Goal: Task Accomplishment & Management: Use online tool/utility

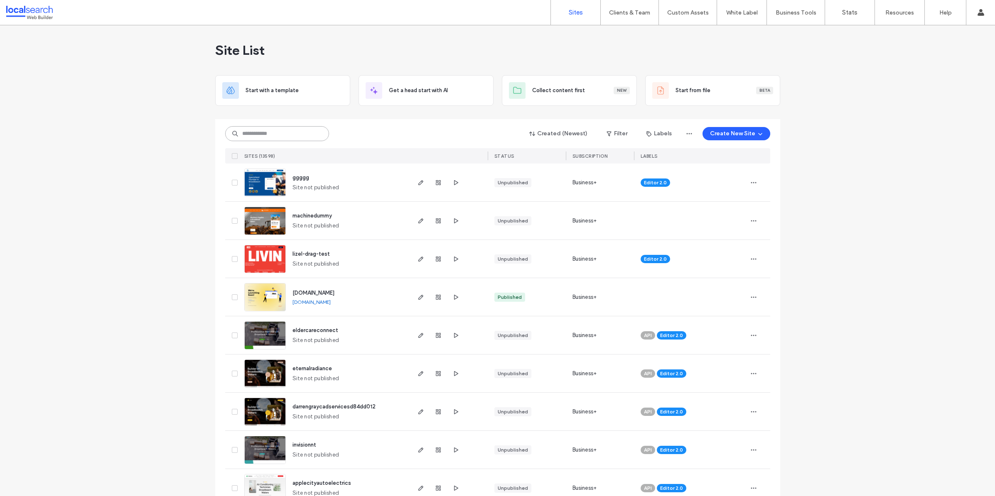
click at [274, 133] on input at bounding box center [277, 133] width 104 height 15
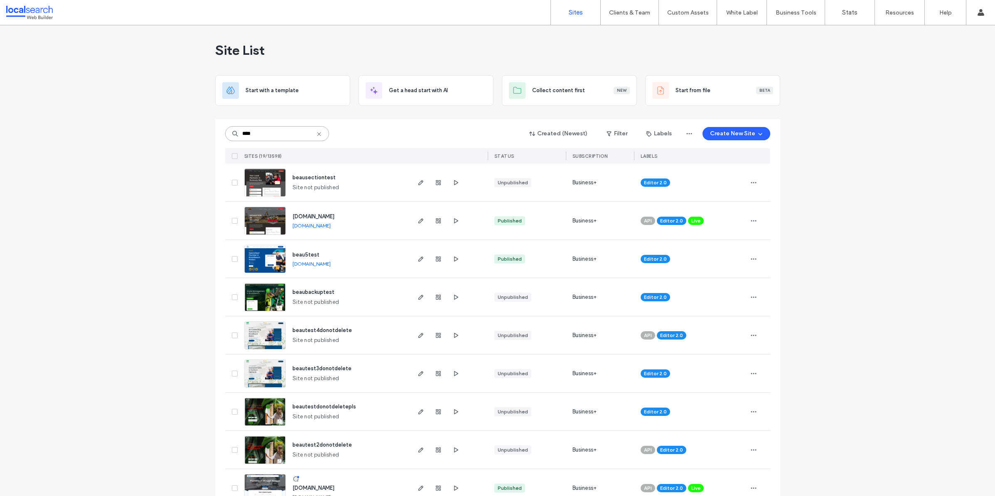
type input "****"
click at [262, 185] on img at bounding box center [265, 197] width 41 height 56
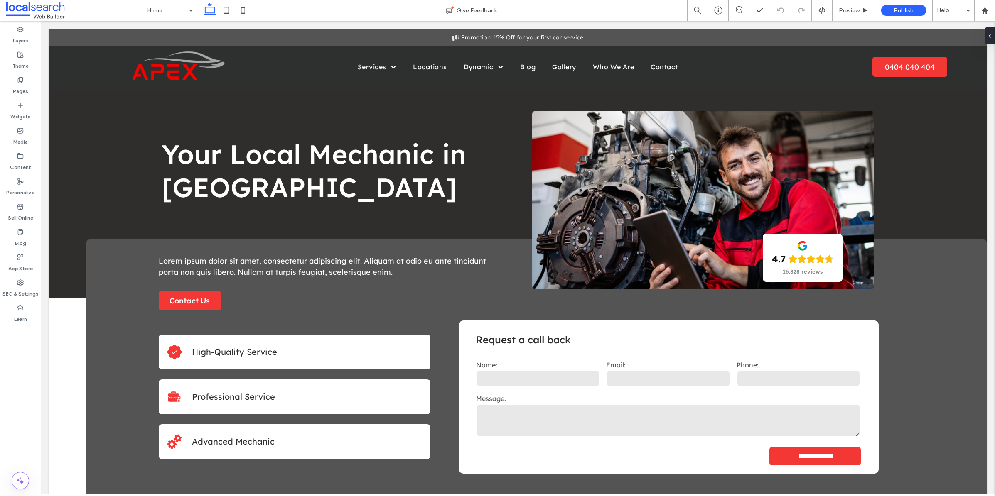
click at [505, 299] on div "+ Add Section" at bounding box center [518, 297] width 40 height 9
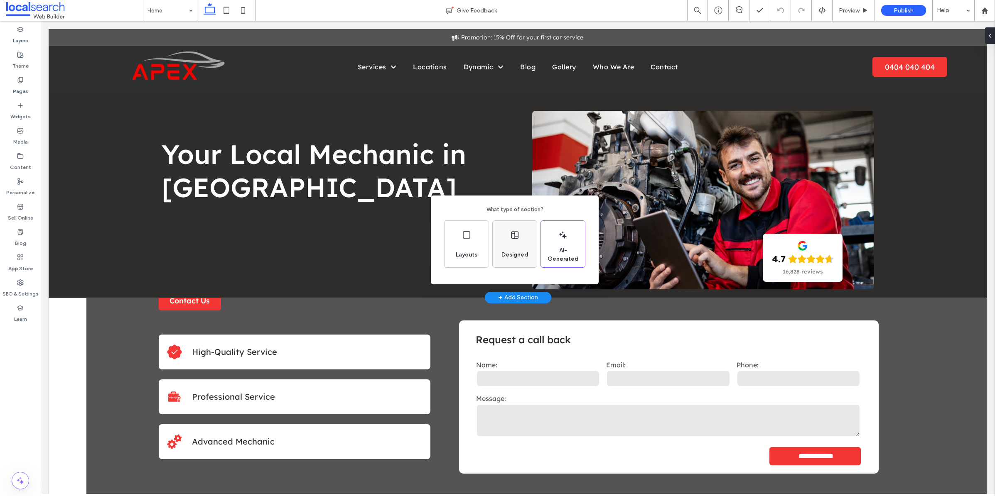
click at [517, 247] on div "Designed" at bounding box center [515, 255] width 34 height 18
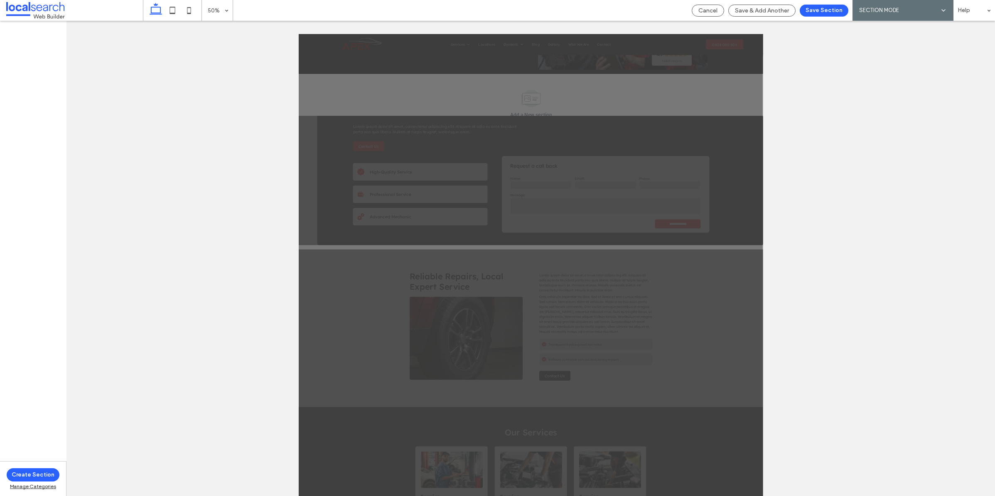
scroll to position [200, 0]
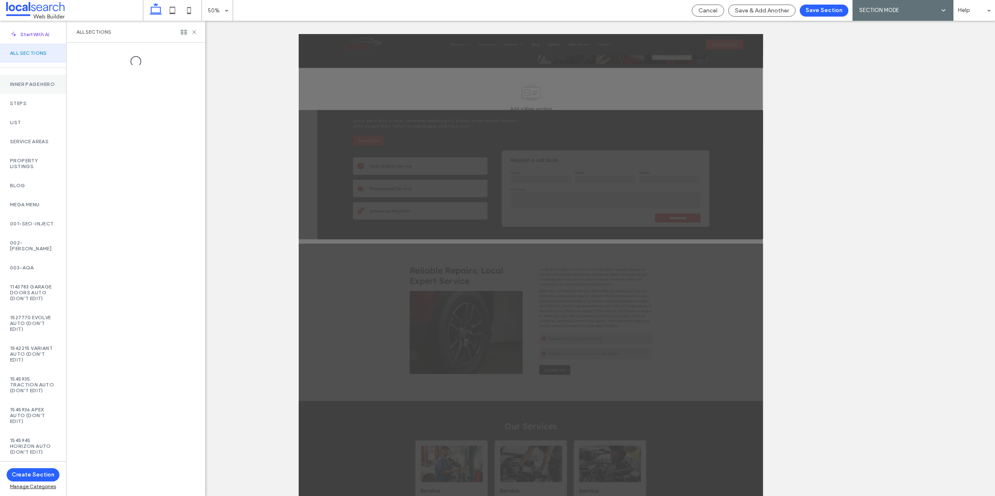
click at [47, 84] on label "Inner Page Hero" at bounding box center [33, 84] width 46 height 6
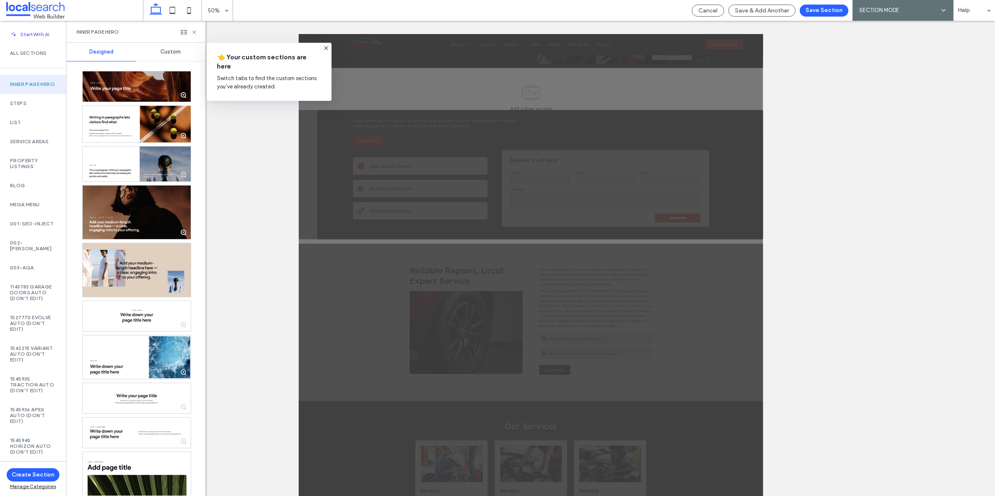
click at [327, 48] on icon at bounding box center [326, 48] width 7 height 7
click at [16, 105] on div "Steps" at bounding box center [33, 103] width 66 height 19
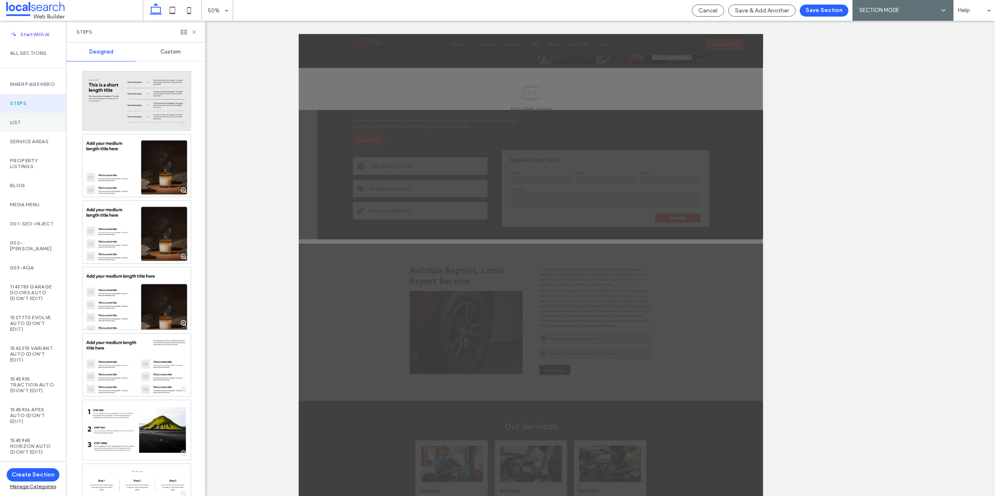
click at [37, 125] on label "List" at bounding box center [33, 123] width 46 height 6
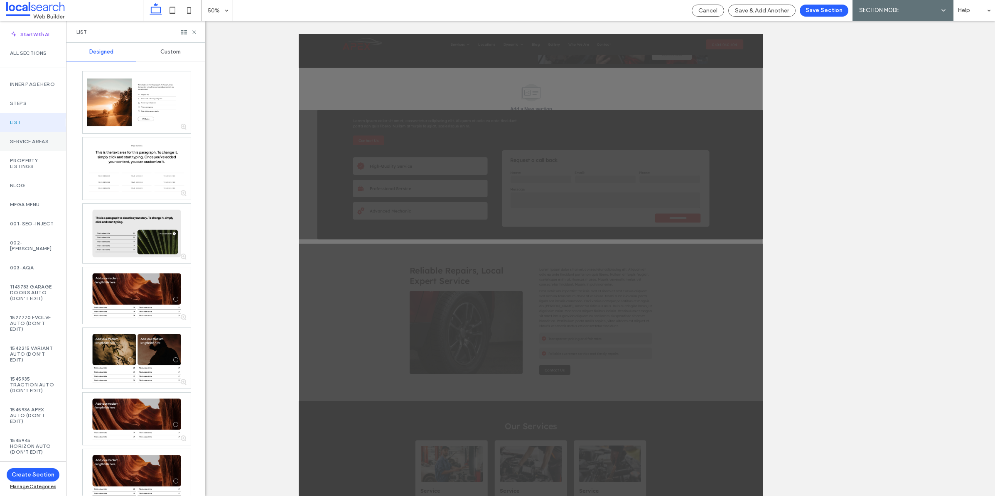
click at [54, 143] on div "Service Areas" at bounding box center [33, 141] width 66 height 19
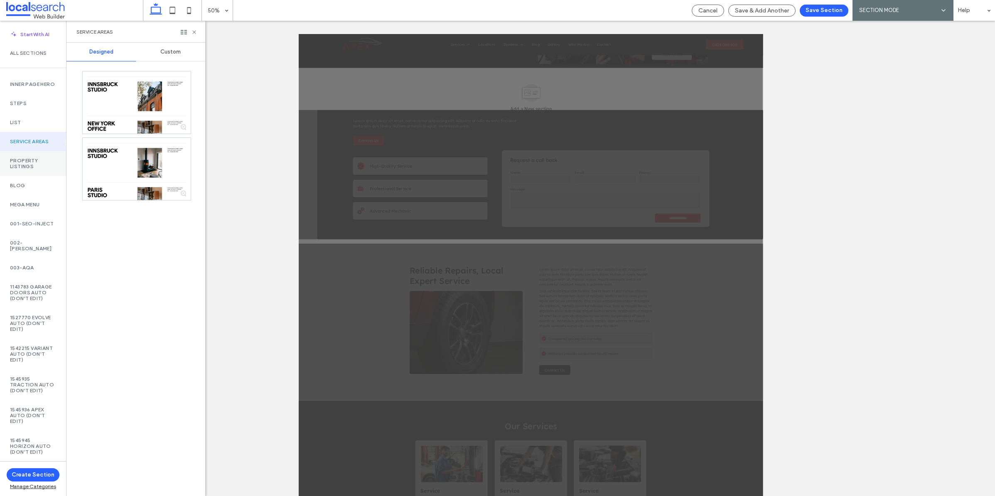
click at [42, 163] on div "Property Listings" at bounding box center [33, 163] width 66 height 25
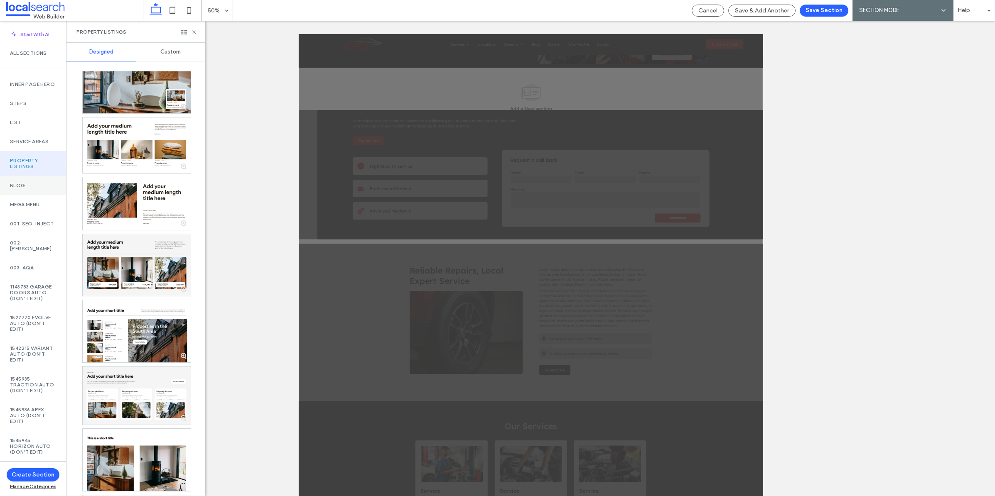
click at [46, 187] on div "Blog" at bounding box center [33, 185] width 66 height 19
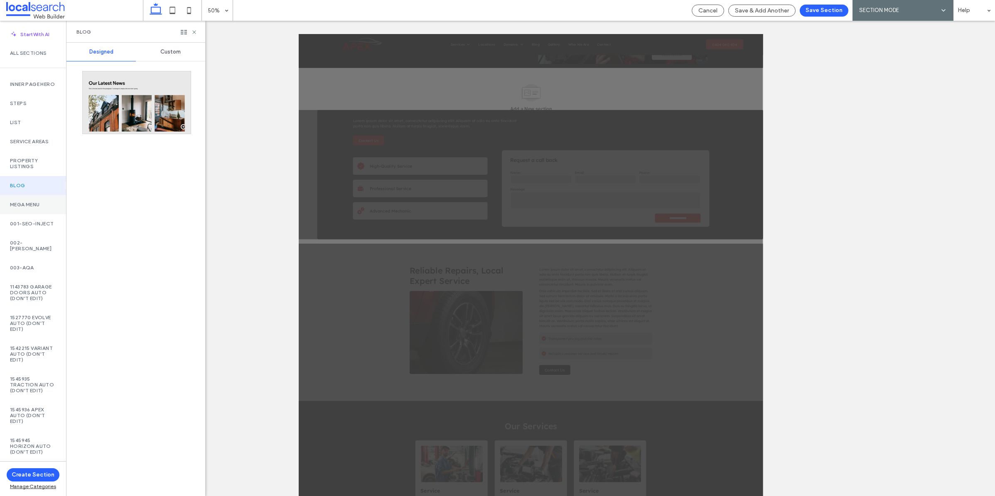
click at [51, 207] on div "Mega menu" at bounding box center [33, 204] width 66 height 19
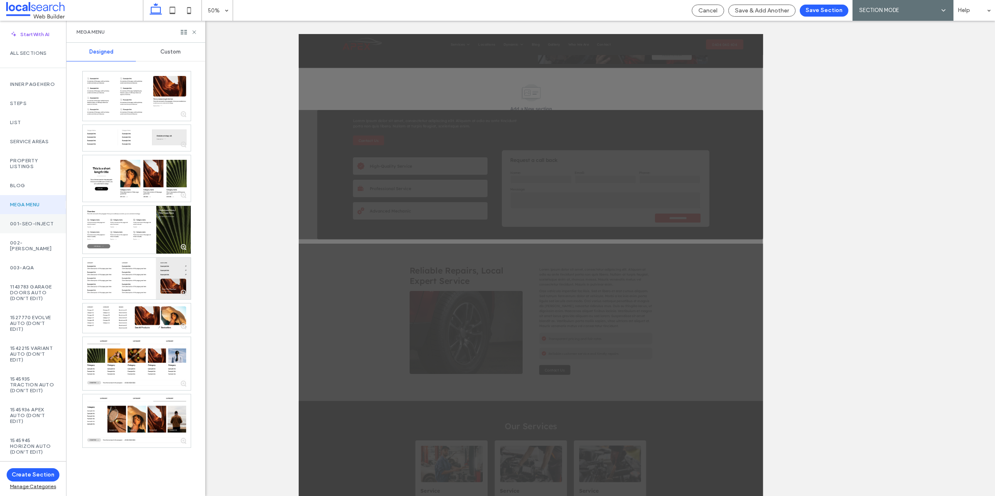
click at [44, 227] on label "001-SEO-INJECT" at bounding box center [33, 224] width 46 height 6
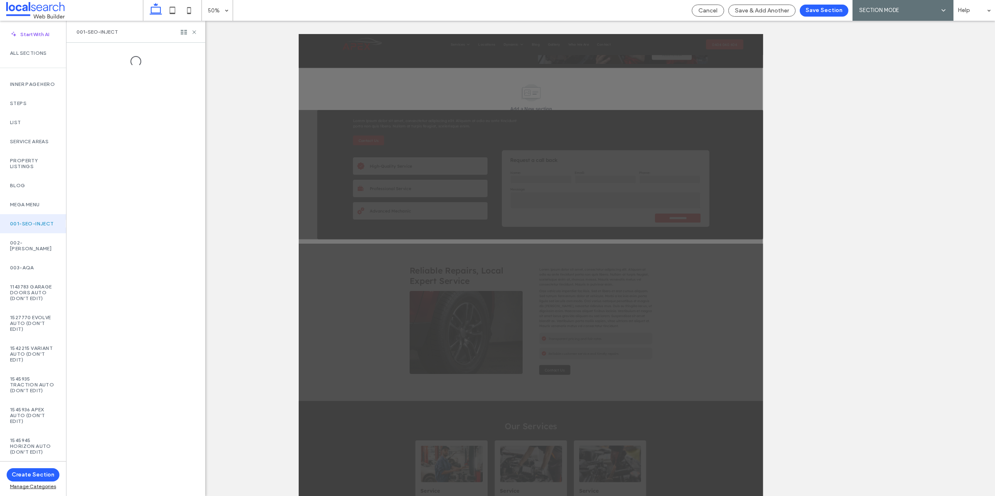
scroll to position [145, 0]
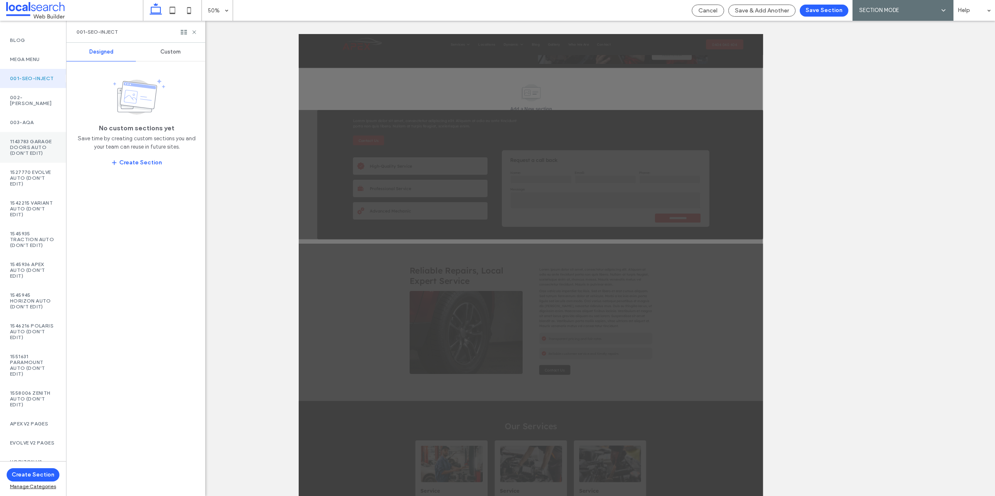
click at [47, 146] on label "1143783 Garage Doors AUTO (DON'T EDIT)" at bounding box center [33, 147] width 46 height 17
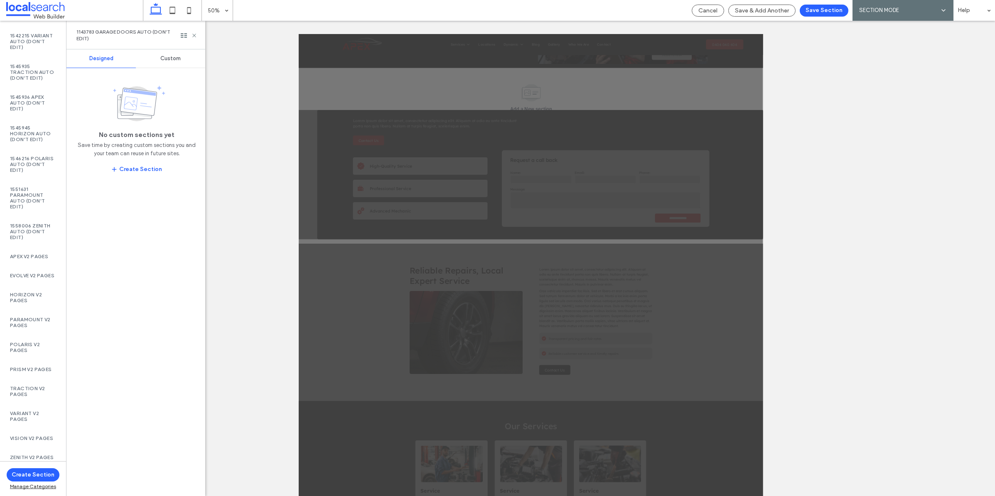
scroll to position [0, 0]
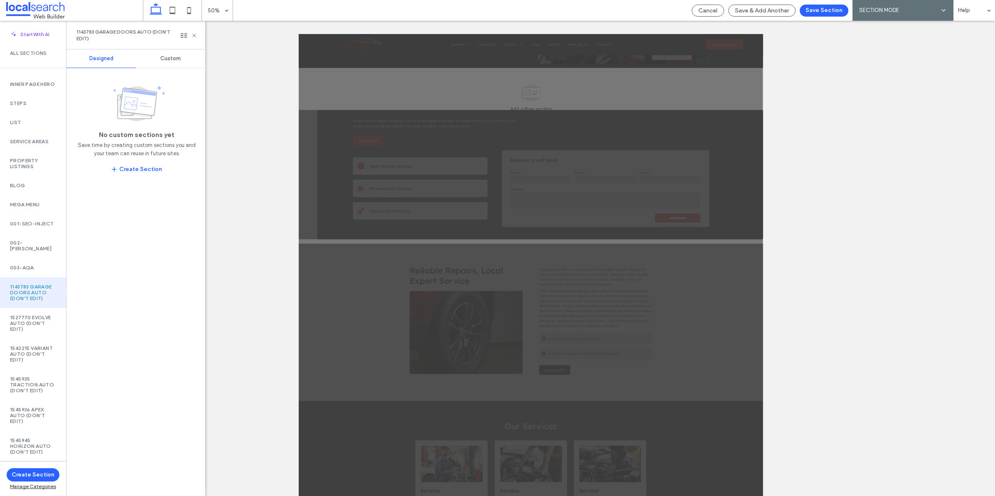
click at [194, 32] on div "1143783 Garage Doors AUTO (DON'T EDIT)" at bounding box center [135, 35] width 119 height 13
click at [196, 35] on icon at bounding box center [194, 35] width 6 height 6
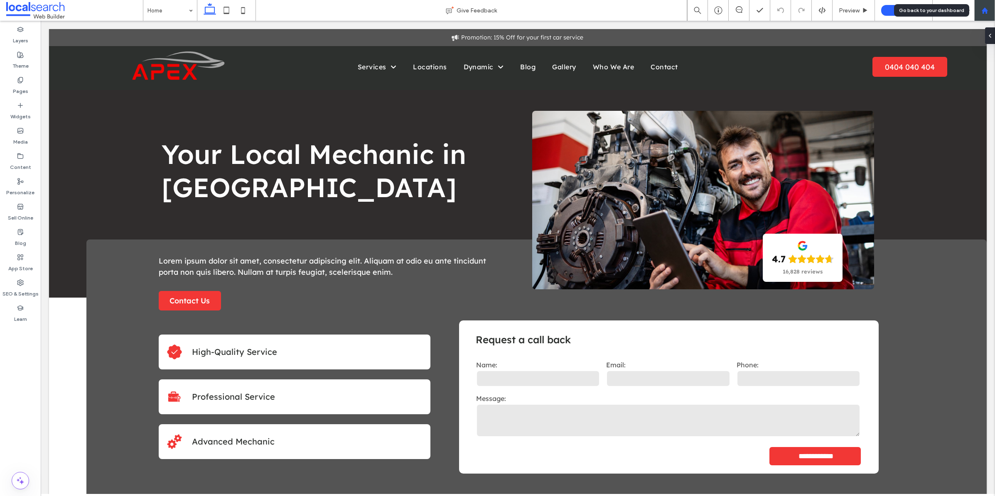
click at [978, 13] on div at bounding box center [984, 10] width 20 height 7
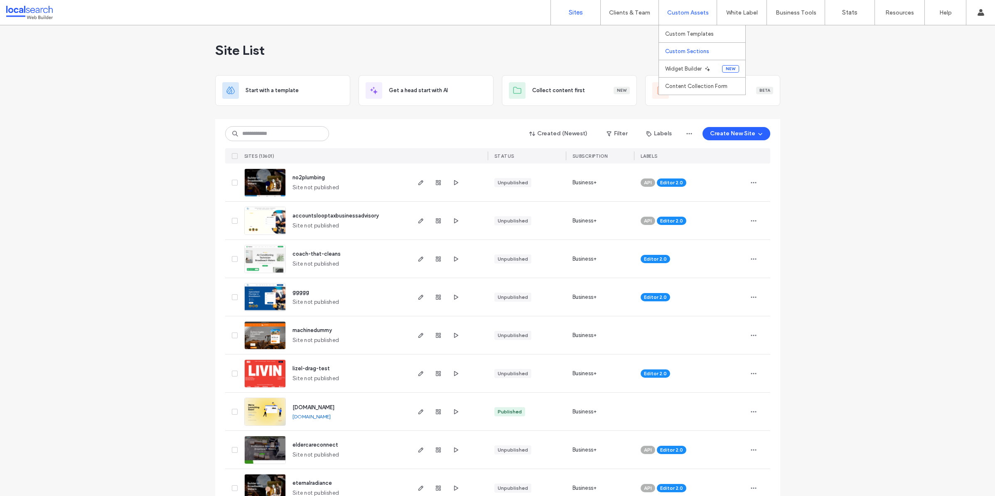
click at [686, 47] on link "Custom Sections" at bounding box center [705, 51] width 80 height 17
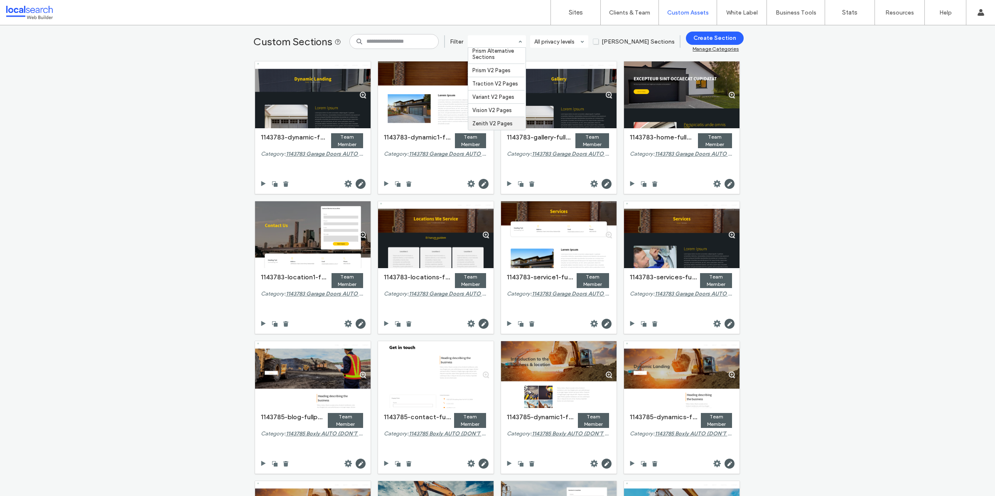
click at [848, 59] on div "Custom Sections Filter All Categories Inner Page Hero Steps List Service Areas …" at bounding box center [497, 260] width 995 height 471
click at [563, 7] on link "Sites" at bounding box center [575, 12] width 49 height 25
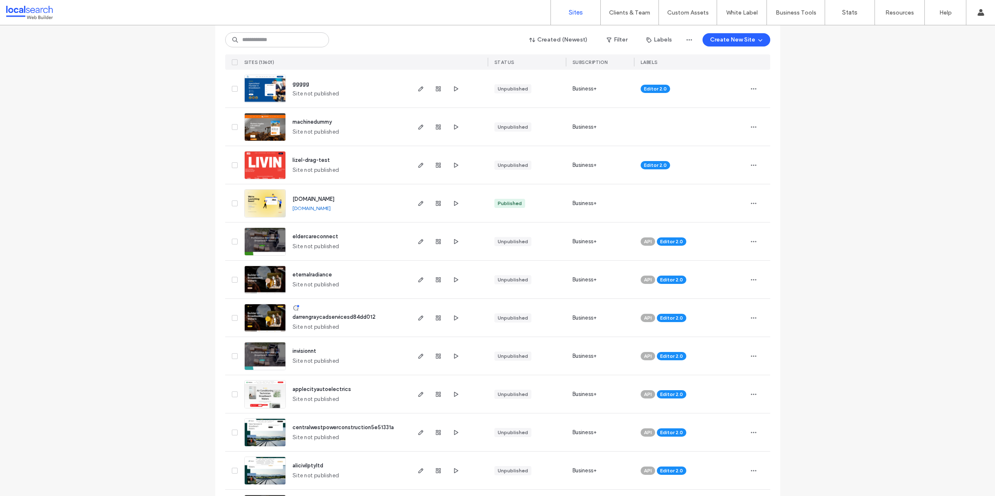
scroll to position [415, 0]
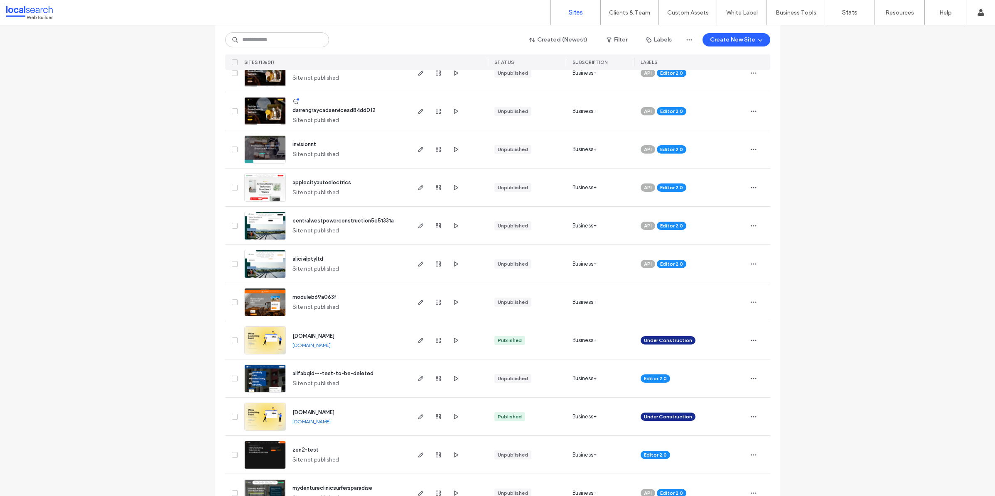
click at [331, 343] on link "www.bodesallmech.com.au" at bounding box center [311, 345] width 38 height 6
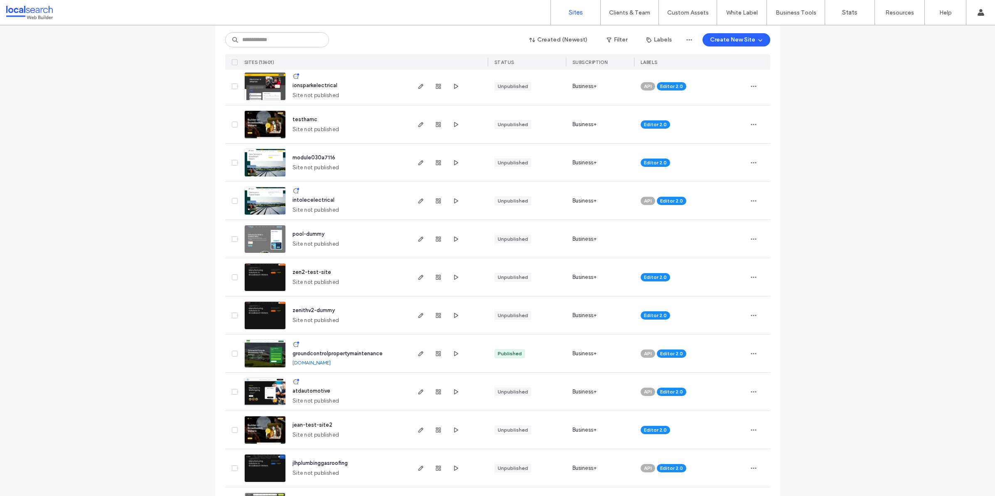
scroll to position [1127, 0]
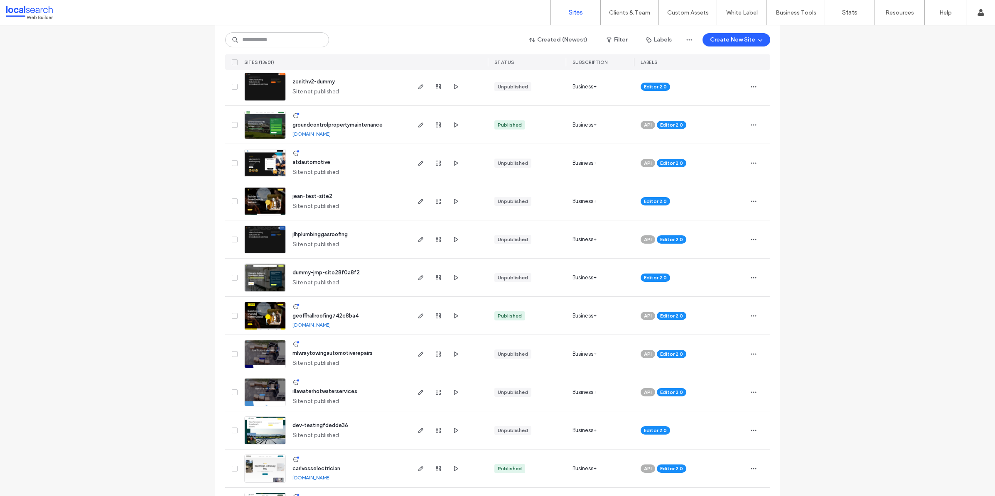
click at [331, 137] on link "groundcontrolpropertymaintenance.webbuilder.localsearch.com.au" at bounding box center [311, 134] width 38 height 6
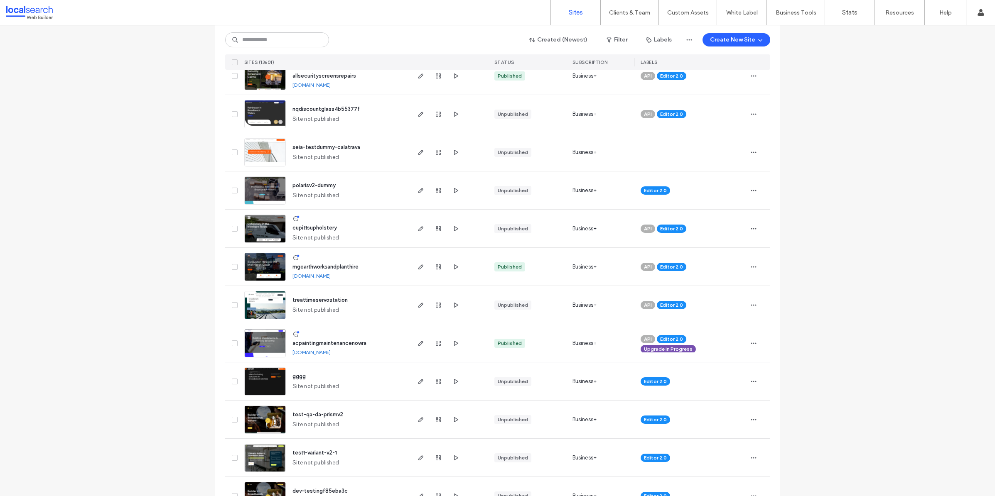
scroll to position [2563, 0]
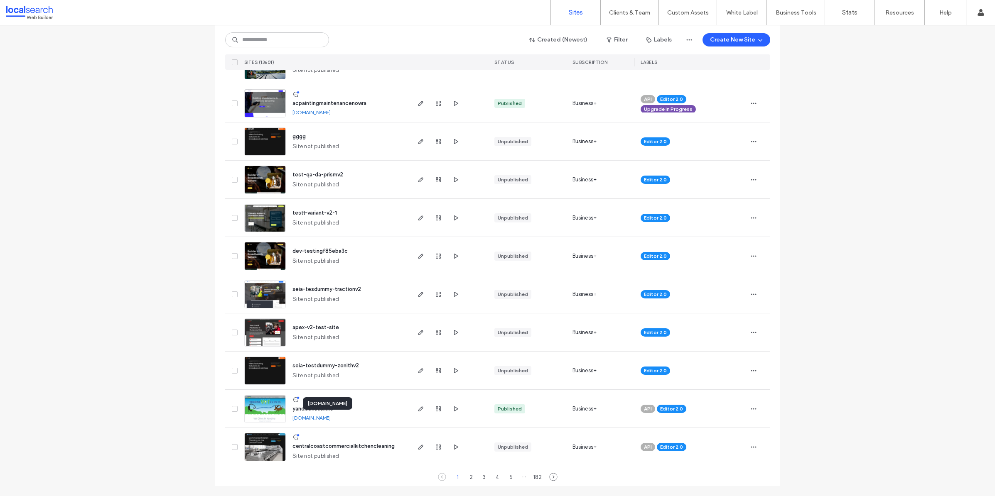
click at [331, 419] on link "yandinavetclinic.webbuilder.localsearch.com.au" at bounding box center [311, 418] width 38 height 6
click at [506, 476] on div "5" at bounding box center [511, 477] width 10 height 10
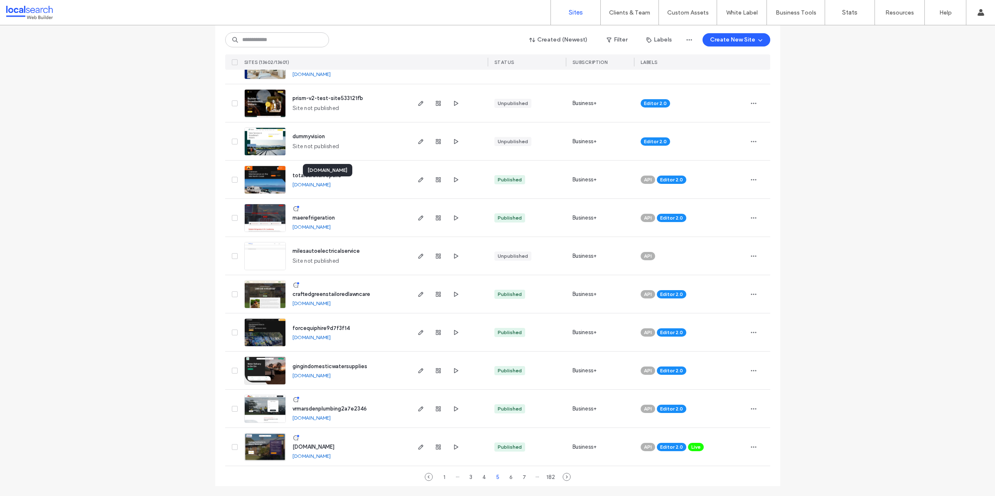
click at [331, 185] on link "totalcaravanrepairs.webbuilder.localsearch.com.au" at bounding box center [311, 184] width 38 height 6
click at [331, 458] on link "www.theroofertroopers.com.au" at bounding box center [311, 456] width 38 height 6
click at [331, 418] on link "vrmarsdenplumbing2a7e2346.webbuilder.localsearch.com.au" at bounding box center [311, 418] width 38 height 6
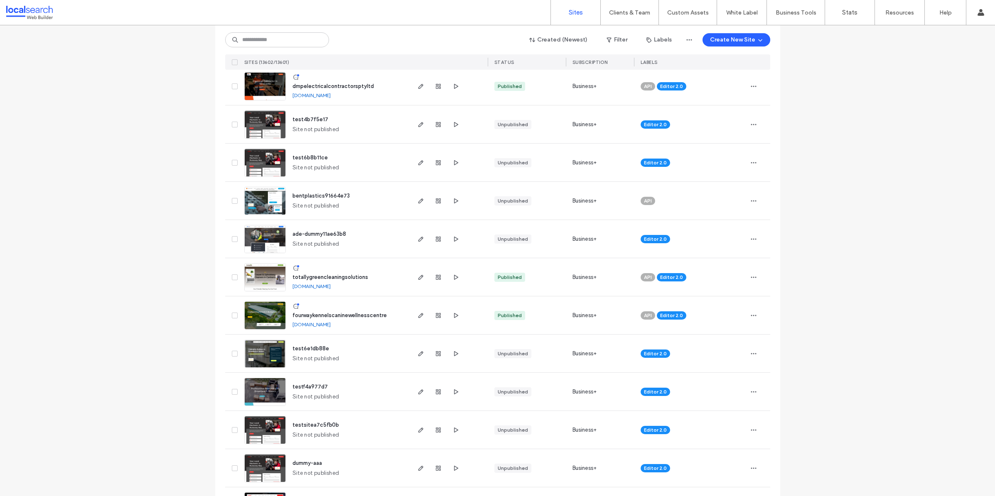
scroll to position [0, 0]
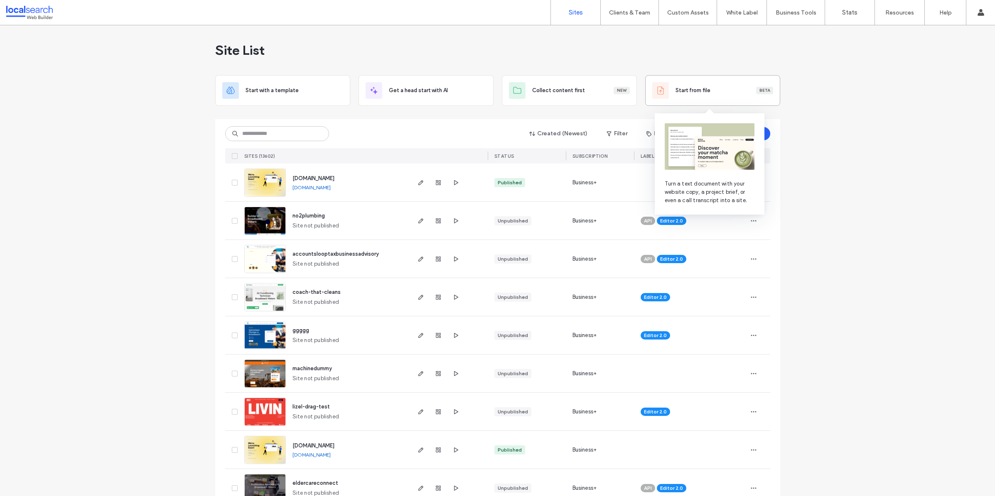
click at [693, 94] on span "Start from file" at bounding box center [692, 90] width 35 height 8
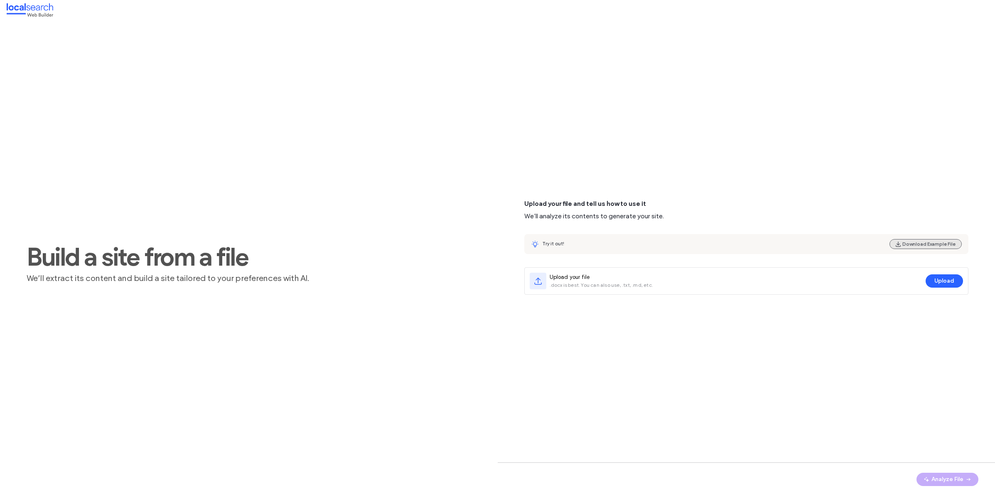
click at [925, 247] on button "Download Example File" at bounding box center [925, 244] width 72 height 10
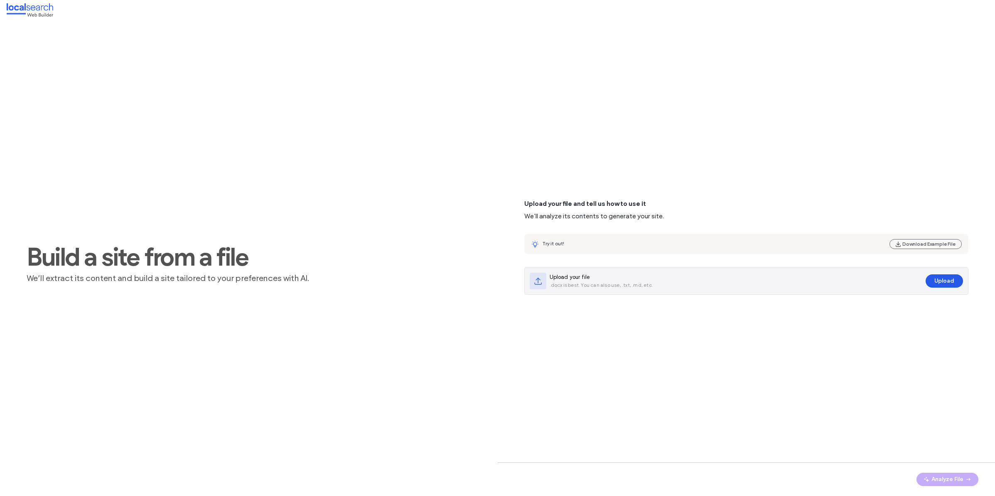
click at [944, 278] on button "Upload" at bounding box center [943, 280] width 37 height 13
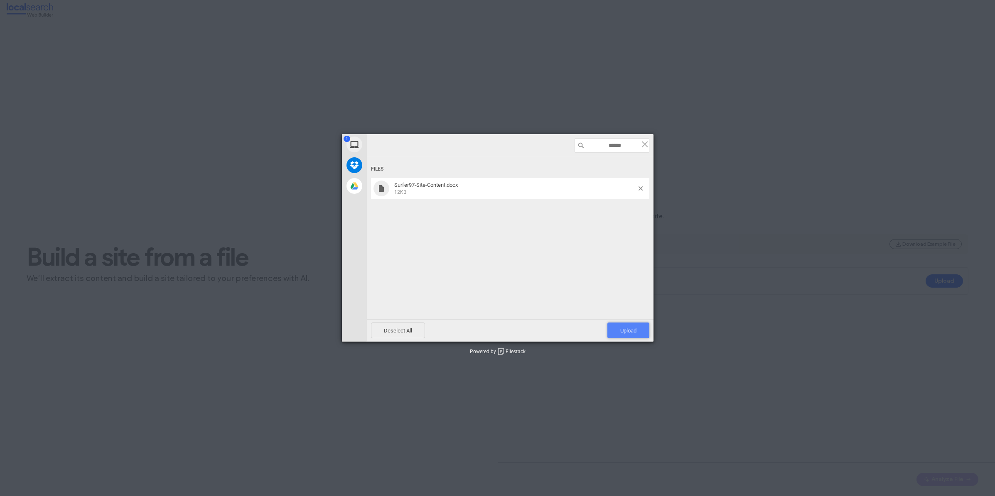
click at [635, 330] on span "Upload 1" at bounding box center [628, 331] width 16 height 6
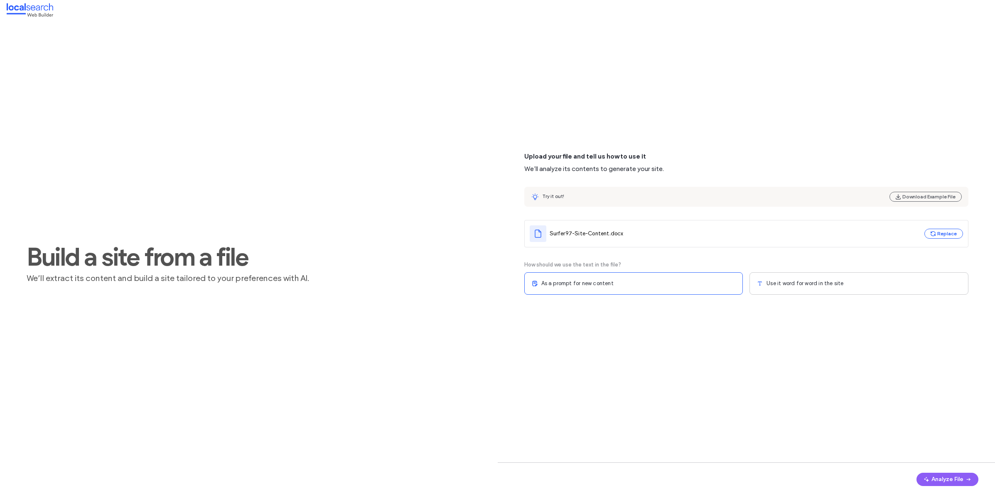
click at [802, 284] on span "Use it word for word in the site" at bounding box center [804, 283] width 77 height 8
click at [678, 330] on div "Multi-page" at bounding box center [633, 331] width 219 height 22
click at [944, 479] on button "Analyze File" at bounding box center [947, 479] width 62 height 13
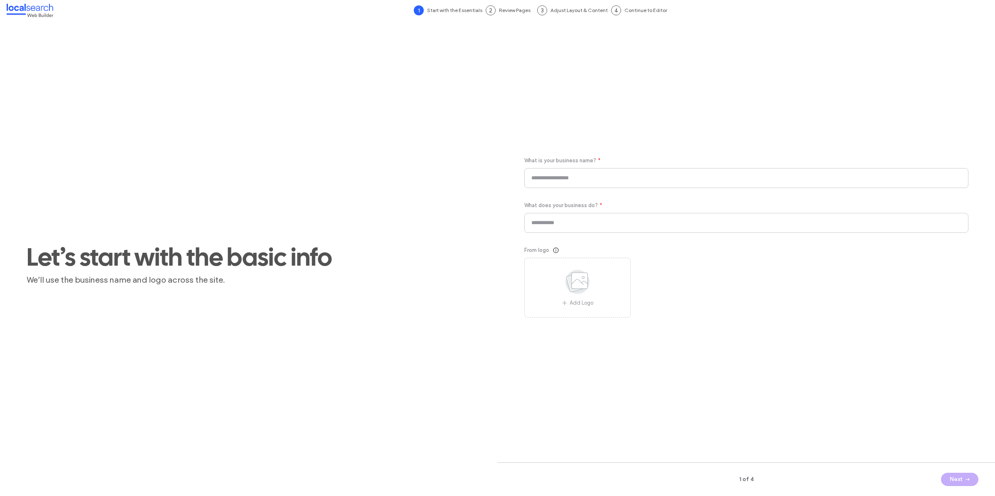
type input "********"
type input "**********"
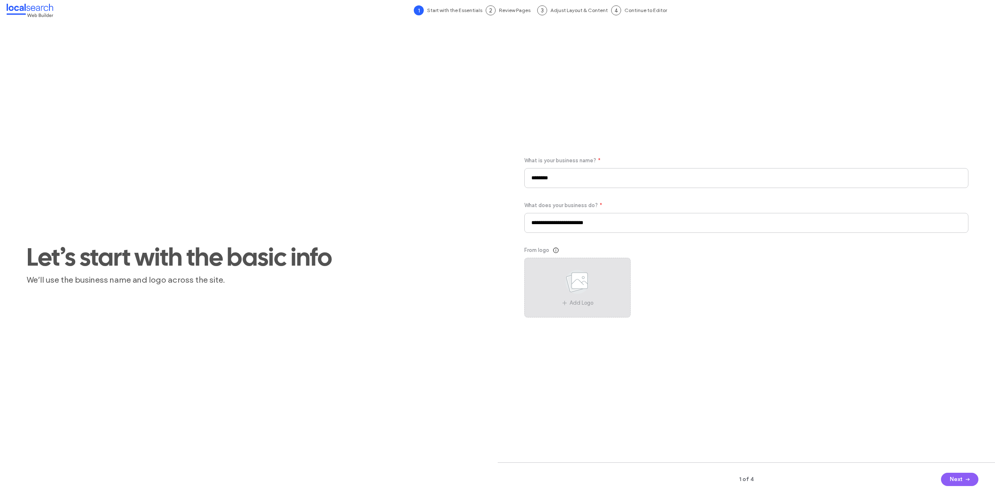
click at [581, 263] on div "Add Logo" at bounding box center [577, 288] width 106 height 60
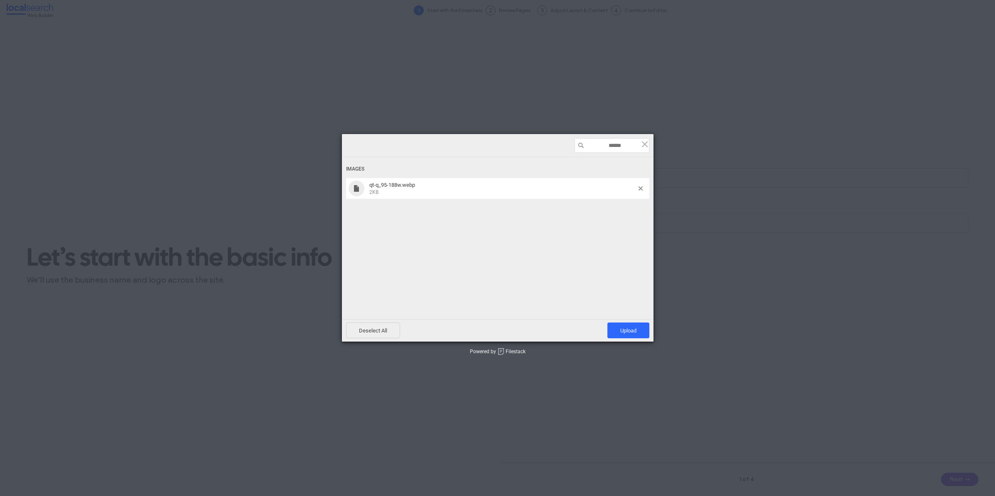
click at [626, 315] on div "Images qt-q_95-188w.webp 2KB" at bounding box center [497, 227] width 311 height 187
drag, startPoint x: 630, startPoint y: 328, endPoint x: 556, endPoint y: 270, distance: 93.8
click at [629, 328] on span "Upload 1" at bounding box center [628, 331] width 16 height 6
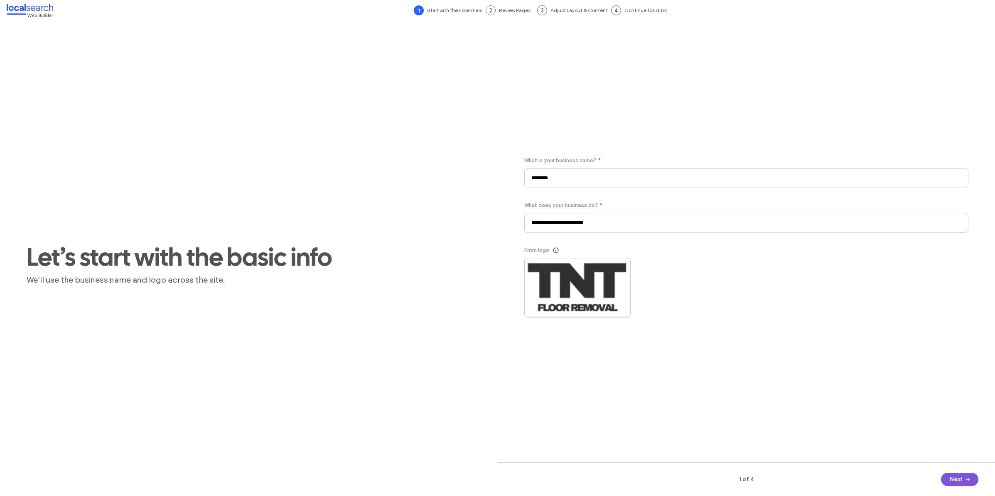
click at [953, 477] on button "Next" at bounding box center [959, 479] width 37 height 13
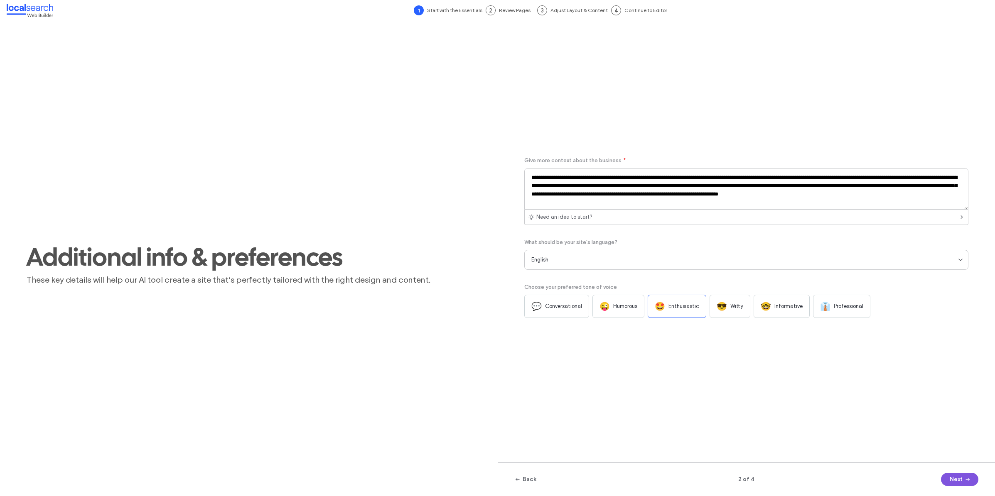
click at [961, 481] on button "Next" at bounding box center [959, 479] width 37 height 13
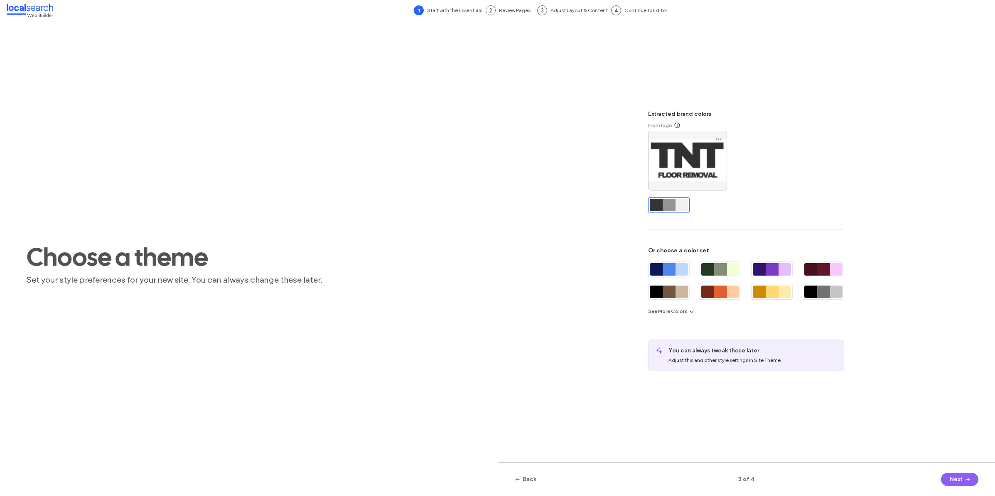
click at [671, 265] on div at bounding box center [668, 269] width 13 height 12
click at [953, 475] on button "Next" at bounding box center [959, 479] width 37 height 13
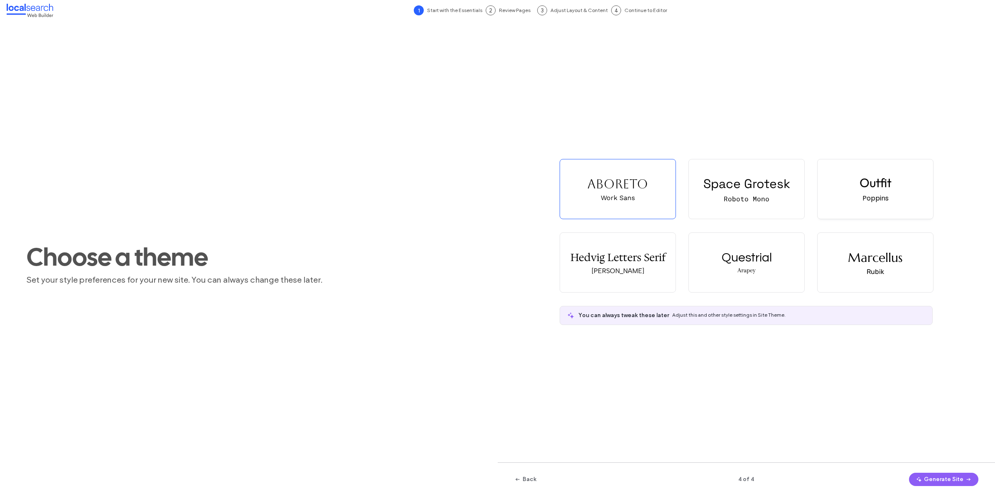
click at [883, 201] on div "Poppins" at bounding box center [875, 198] width 26 height 10
click at [934, 473] on button "Generate Site" at bounding box center [943, 479] width 69 height 13
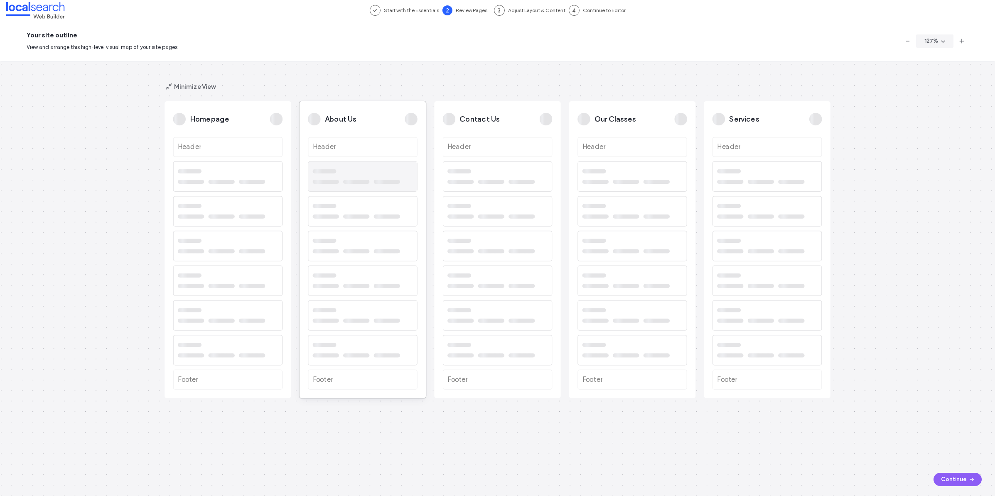
click at [345, 175] on div at bounding box center [356, 171] width 87 height 10
click at [350, 172] on div at bounding box center [356, 171] width 87 height 10
click at [231, 162] on div at bounding box center [228, 176] width 108 height 29
click at [171, 83] on icon "button" at bounding box center [168, 86] width 8 height 8
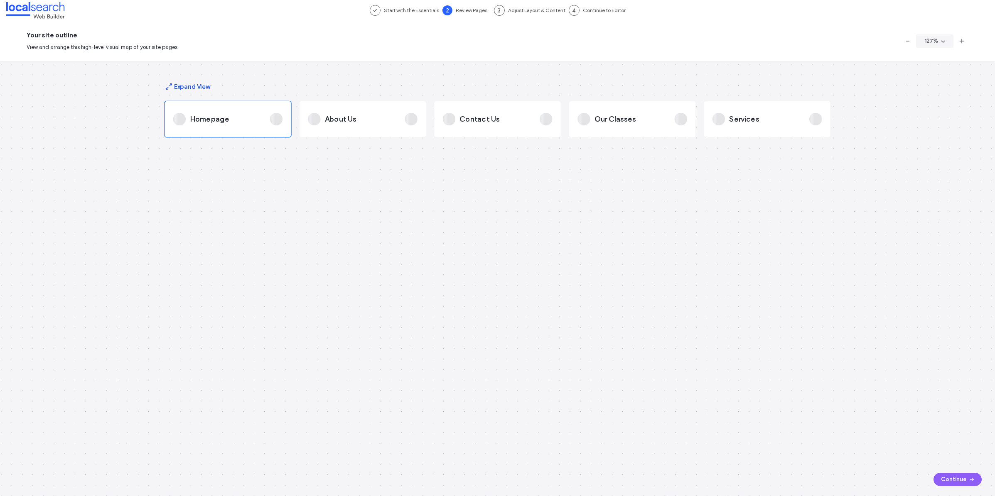
click at [189, 89] on button "Expand View" at bounding box center [186, 86] width 45 height 12
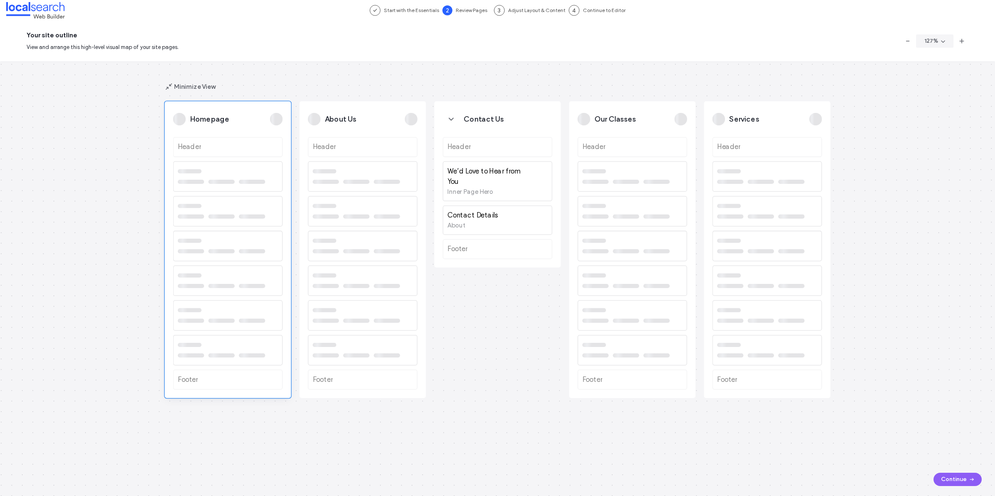
drag, startPoint x: 367, startPoint y: 110, endPoint x: 224, endPoint y: 110, distance: 143.3
click at [224, 110] on div "Homepage Header Footer About Us Header Footer Contact Us Header We’d Love to He…" at bounding box center [794, 355] width 1261 height 551
click at [403, 111] on div "About Us" at bounding box center [363, 119] width 110 height 19
click at [495, 108] on div "Contact Us Header We’d Love to Hear from You Inner Page Hero Contact Details Ab…" at bounding box center [497, 184] width 126 height 167
drag, startPoint x: 489, startPoint y: 105, endPoint x: 641, endPoint y: 138, distance: 155.1
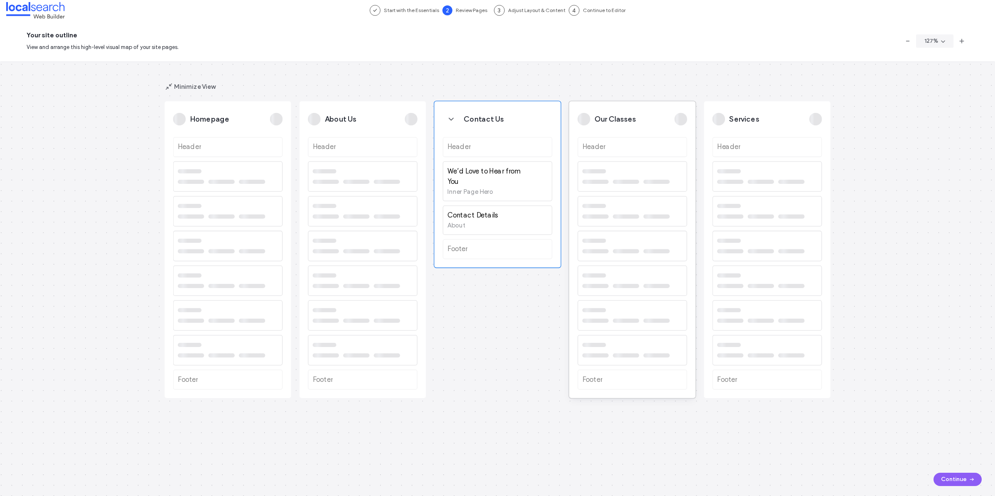
click at [641, 138] on div "Homepage Header Footer About Us Header Footer Contact Us Header We’d Love to He…" at bounding box center [794, 355] width 1261 height 551
click at [544, 120] on icon "button" at bounding box center [543, 119] width 8 height 8
click at [535, 108] on div "Contact Us Header We’d Love to Hear from You Inner Page Hero Contact Details Ab…" at bounding box center [497, 184] width 126 height 167
drag, startPoint x: 483, startPoint y: 105, endPoint x: 812, endPoint y: 87, distance: 329.4
click at [812, 87] on div "Homepage Header Footer About Us Header Footer Contact Us Header We’d Love to He…" at bounding box center [497, 278] width 995 height 435
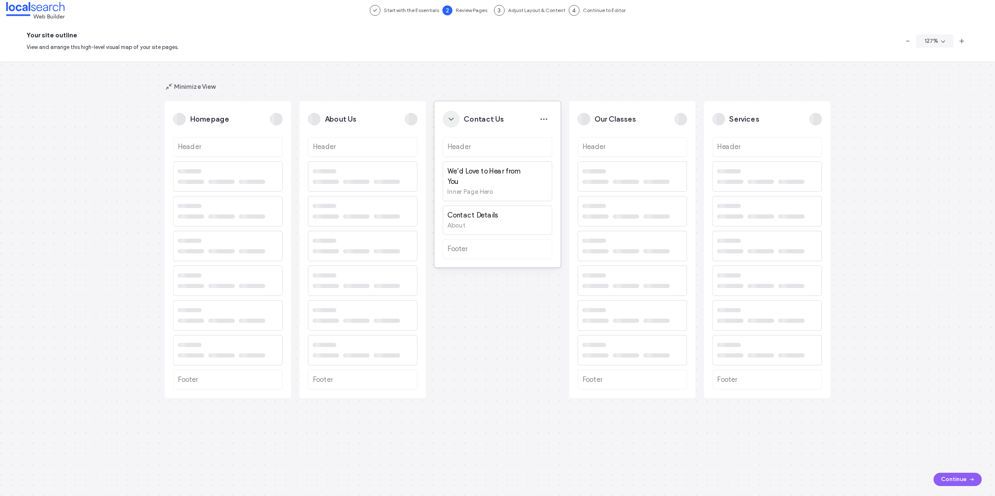
click at [451, 118] on icon "button" at bounding box center [451, 119] width 8 height 8
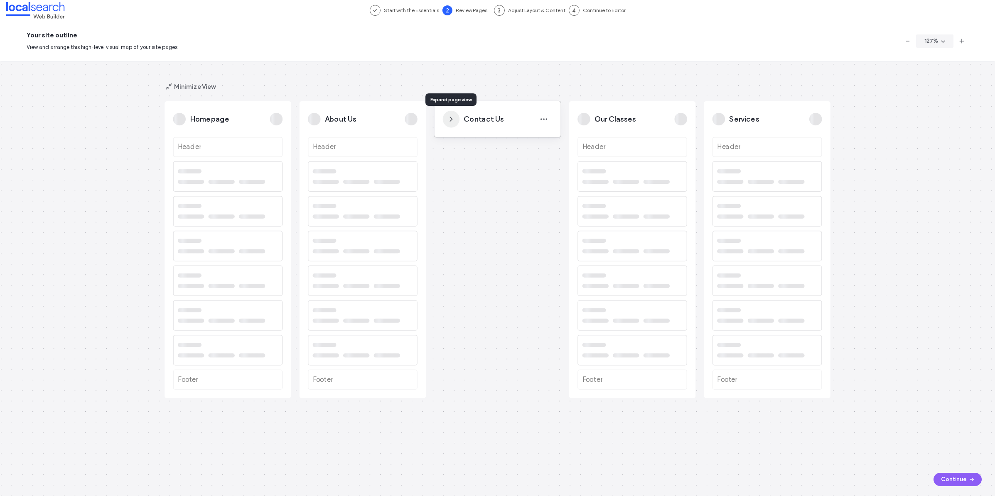
click at [451, 118] on icon "button" at bounding box center [451, 119] width 8 height 8
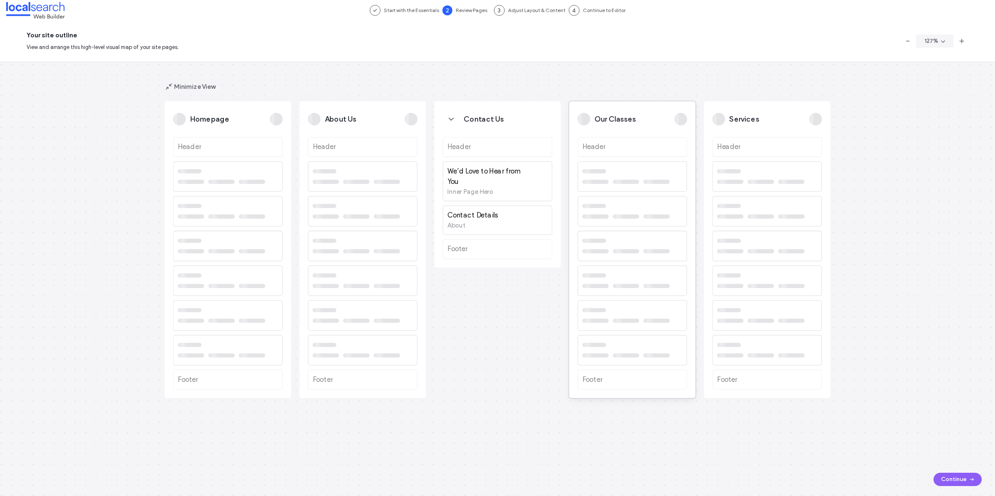
drag, startPoint x: 517, startPoint y: 108, endPoint x: 616, endPoint y: 135, distance: 103.4
click at [616, 135] on div "Homepage Header Footer About Us Header Footer Contact Us Header We’d Love to He…" at bounding box center [794, 355] width 1261 height 551
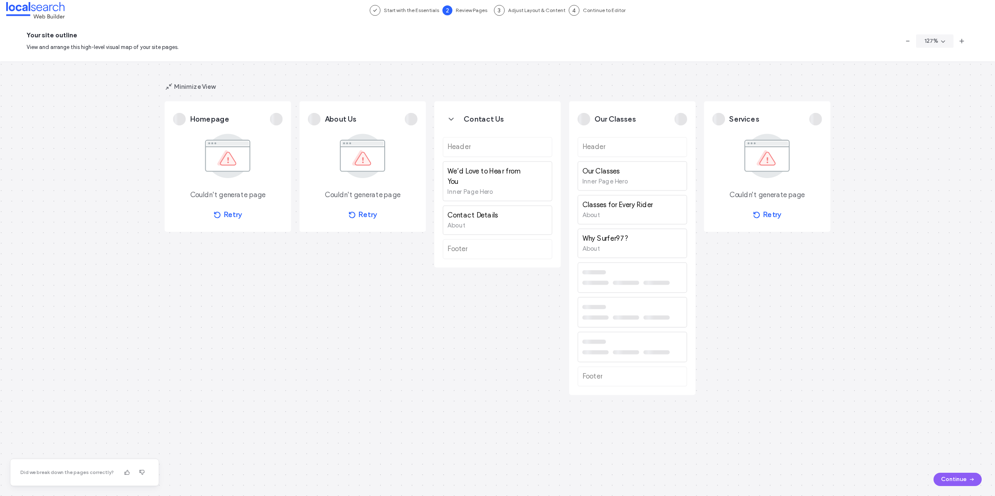
click at [306, 283] on div "Homepage Couldn't generate page Retry About Us Couldn't generate page Retry Con…" at bounding box center [497, 278] width 995 height 435
click at [226, 216] on button "Retry" at bounding box center [227, 215] width 47 height 17
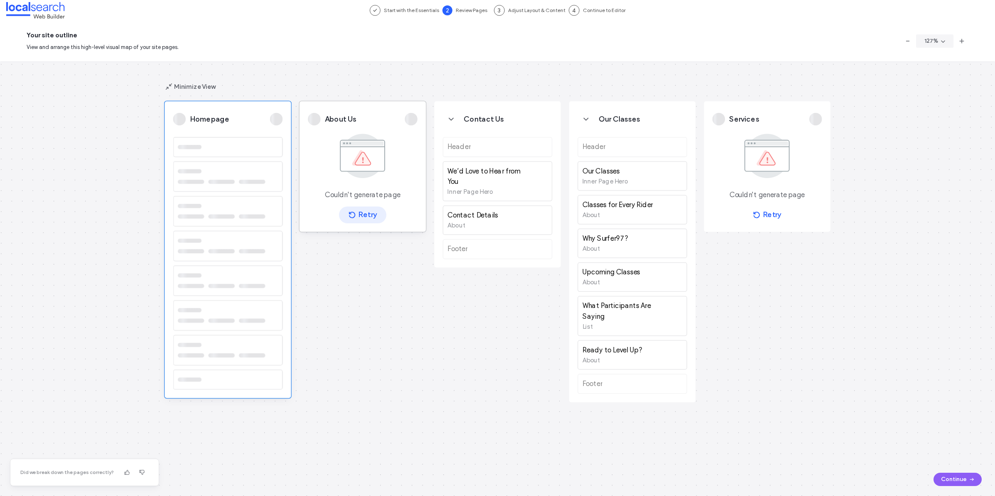
click at [352, 216] on icon "button" at bounding box center [352, 215] width 8 height 8
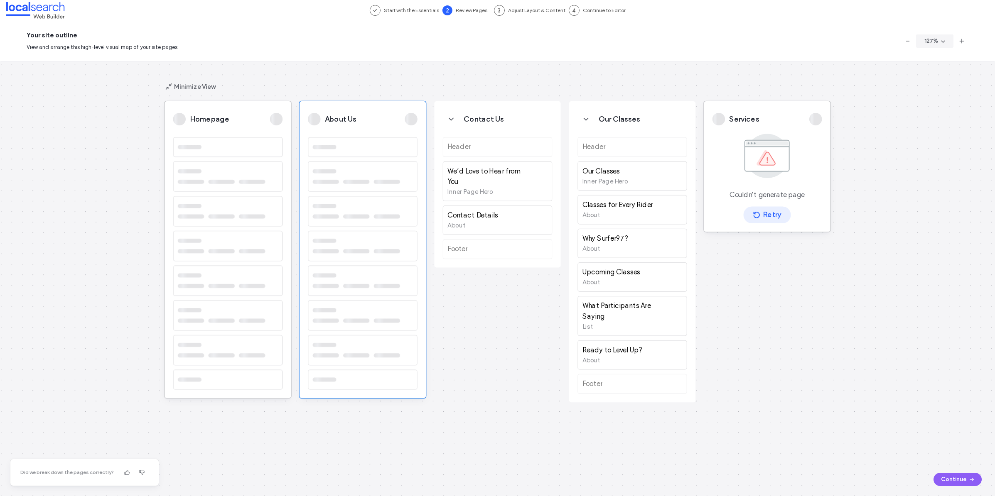
click at [774, 211] on button "Retry" at bounding box center [766, 215] width 47 height 17
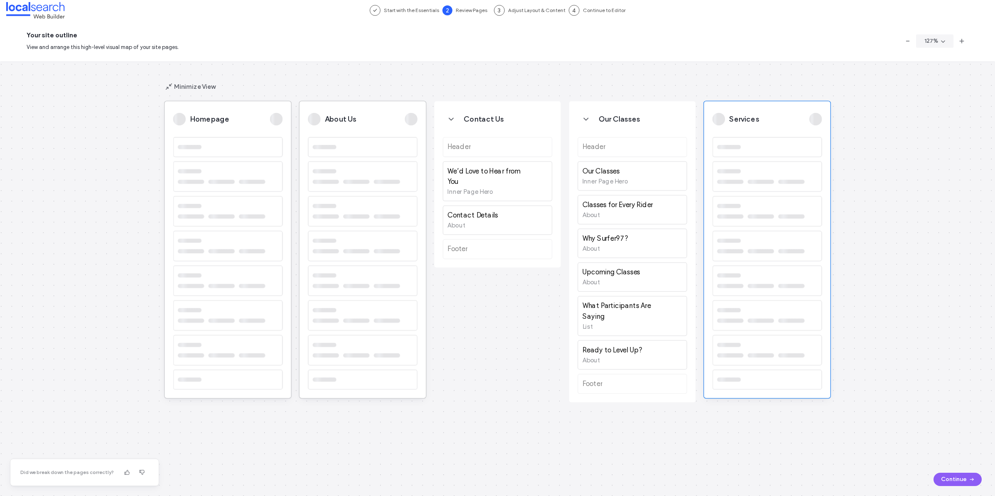
click at [707, 73] on div "Homepage About Us Contact Us Header We’d Love to Hear from You Inner Page Hero …" at bounding box center [497, 278] width 995 height 435
click at [492, 84] on div "Homepage About Us Contact Us Header We’d Love to Hear from You Inner Page Hero …" at bounding box center [497, 278] width 995 height 435
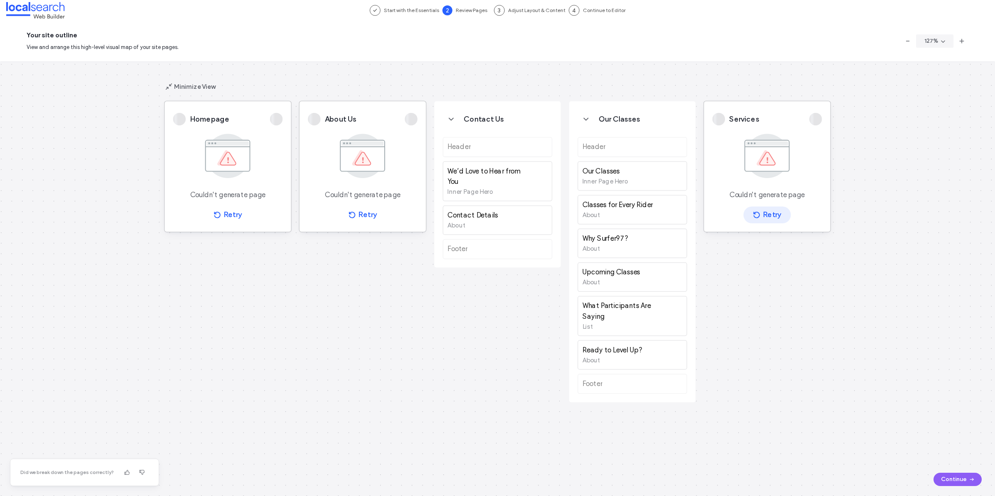
click at [767, 219] on button "Retry" at bounding box center [766, 215] width 47 height 17
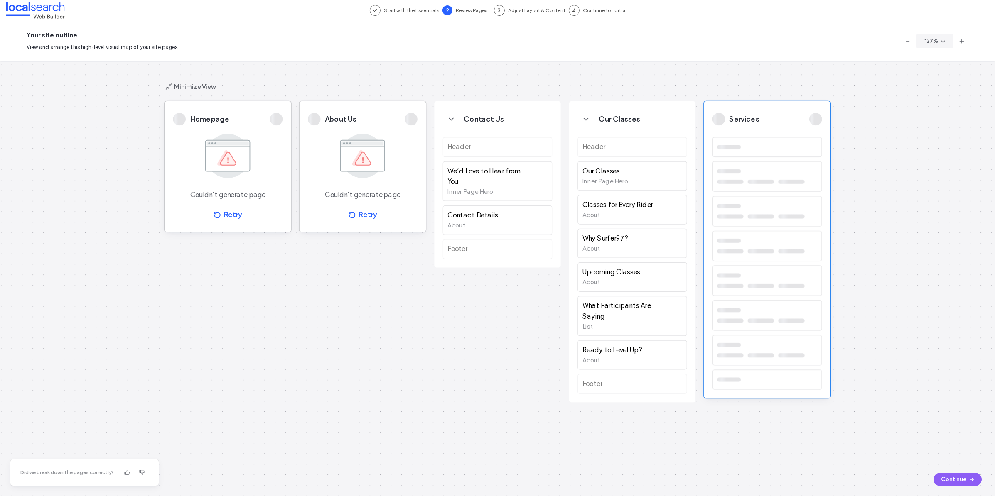
click at [594, 83] on div "Homepage Couldn't generate page Retry About Us Couldn't generate page Retry Con…" at bounding box center [497, 278] width 995 height 435
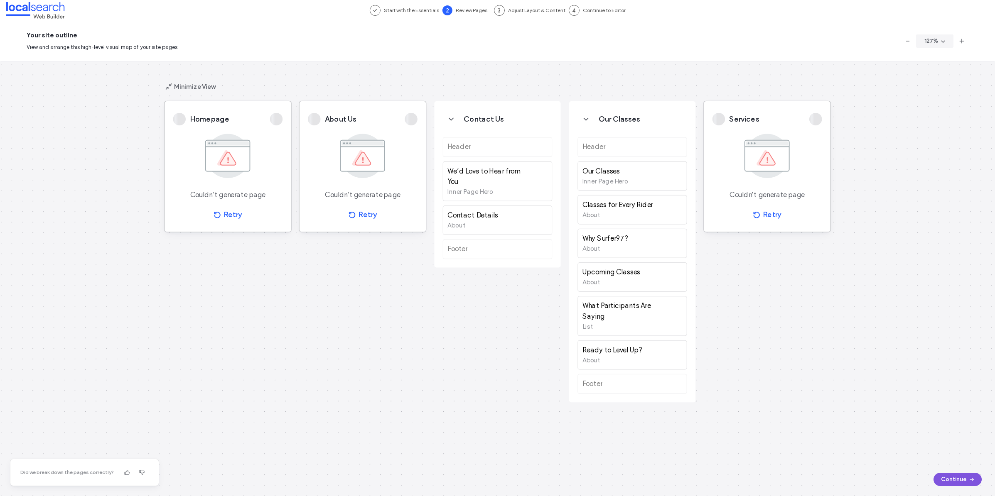
click at [962, 480] on button "Continue" at bounding box center [957, 479] width 48 height 13
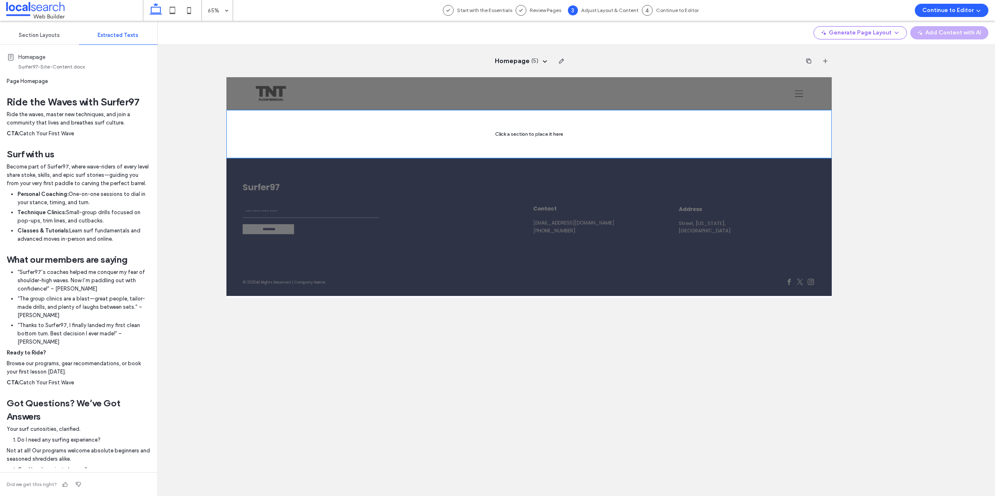
click at [64, 104] on h1 "Ride the Waves with Surfer97" at bounding box center [79, 102] width 144 height 13
drag, startPoint x: 59, startPoint y: 102, endPoint x: 54, endPoint y: 103, distance: 5.1
click at [54, 103] on h1 "Ride the Waves with Surfer97" at bounding box center [79, 102] width 144 height 13
click at [91, 108] on h1 "Ride the Waves with Surfer97" at bounding box center [79, 102] width 144 height 13
click at [720, 150] on div at bounding box center [691, 164] width 931 height 75
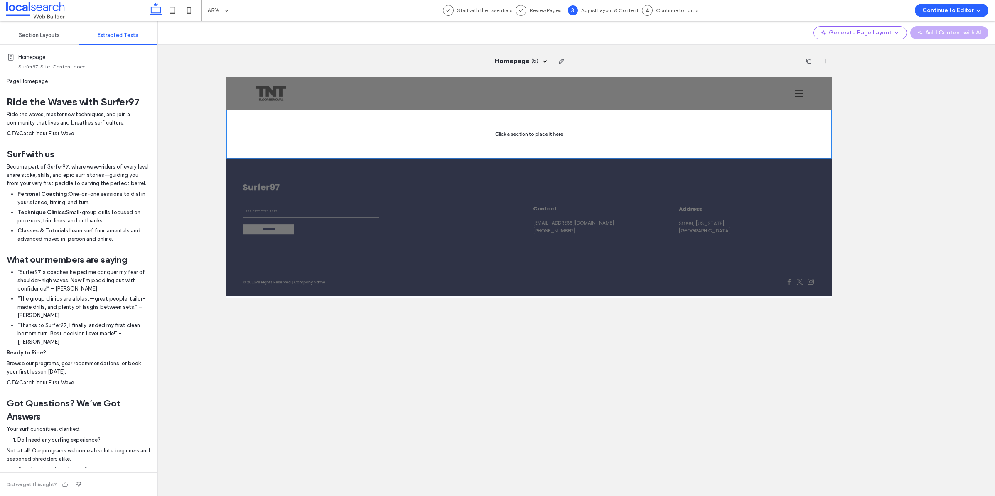
click at [53, 105] on h1 "Ride the Waves with Surfer97" at bounding box center [79, 102] width 144 height 13
click at [51, 58] on span "Homepage" at bounding box center [84, 57] width 132 height 8
click at [681, 197] on div at bounding box center [691, 164] width 931 height 75
click at [708, 167] on div at bounding box center [691, 164] width 931 height 75
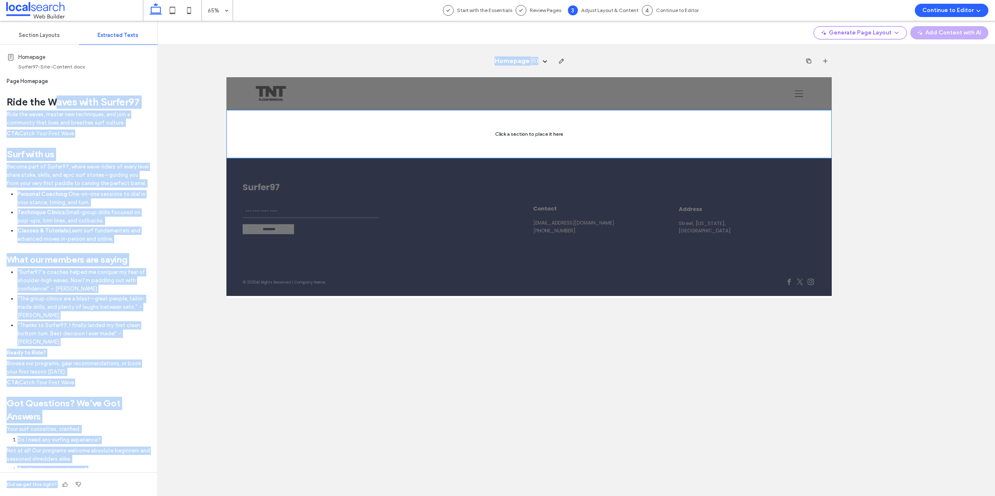
drag, startPoint x: 53, startPoint y: 97, endPoint x: 195, endPoint y: 122, distance: 144.3
click at [199, 122] on div "Section Layouts Extracted Texts Homepage Surfer97-Site-Content.docx Page Homepa…" at bounding box center [497, 258] width 995 height 475
drag, startPoint x: 64, startPoint y: 123, endPoint x: 32, endPoint y: 150, distance: 42.2
click at [64, 125] on p "Ride the waves, master new techniques, and join a community that lives and brea…" at bounding box center [79, 118] width 144 height 17
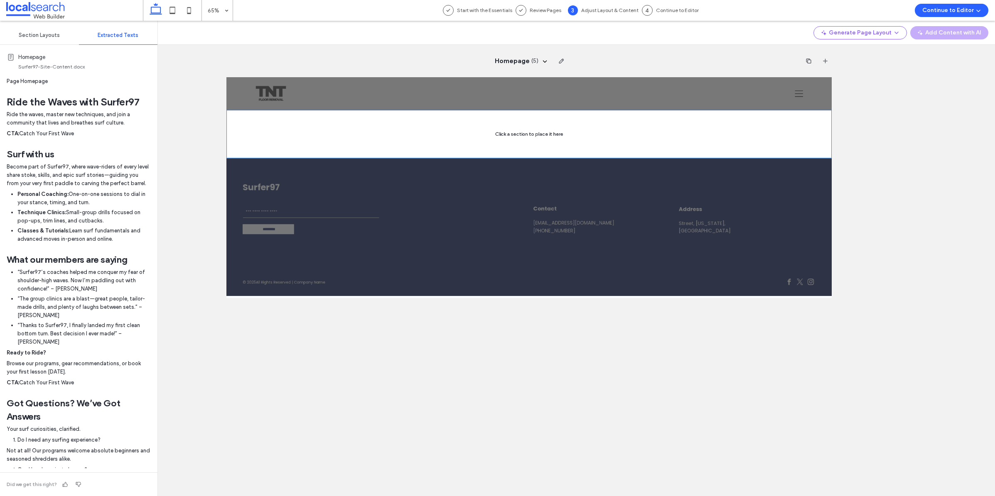
click at [26, 156] on strong "Surf with us" at bounding box center [31, 154] width 48 height 11
click at [846, 37] on button "Generate Page Layout" at bounding box center [859, 32] width 93 height 13
click at [857, 54] on span "Regenerate Page" at bounding box center [871, 54] width 42 height 8
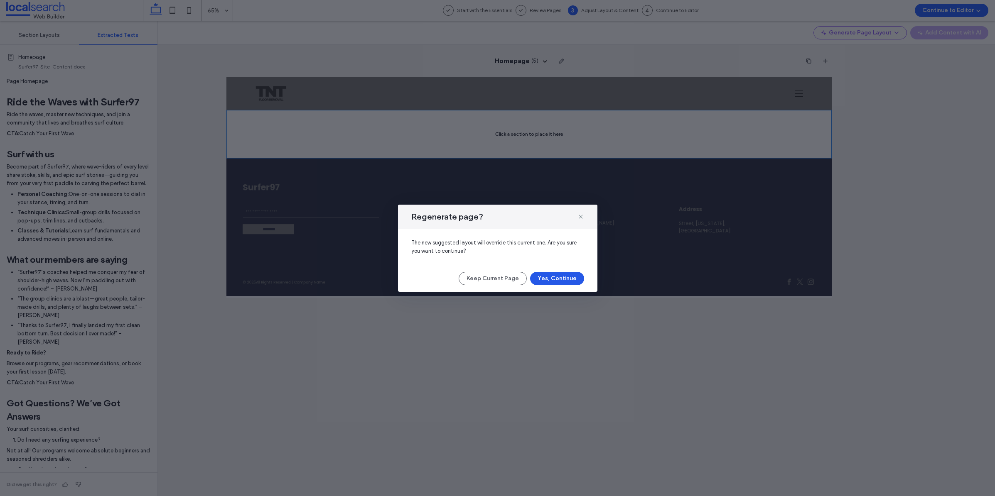
drag, startPoint x: 571, startPoint y: 280, endPoint x: 543, endPoint y: 305, distance: 37.3
click at [571, 280] on button "Yes, Continue" at bounding box center [557, 278] width 54 height 13
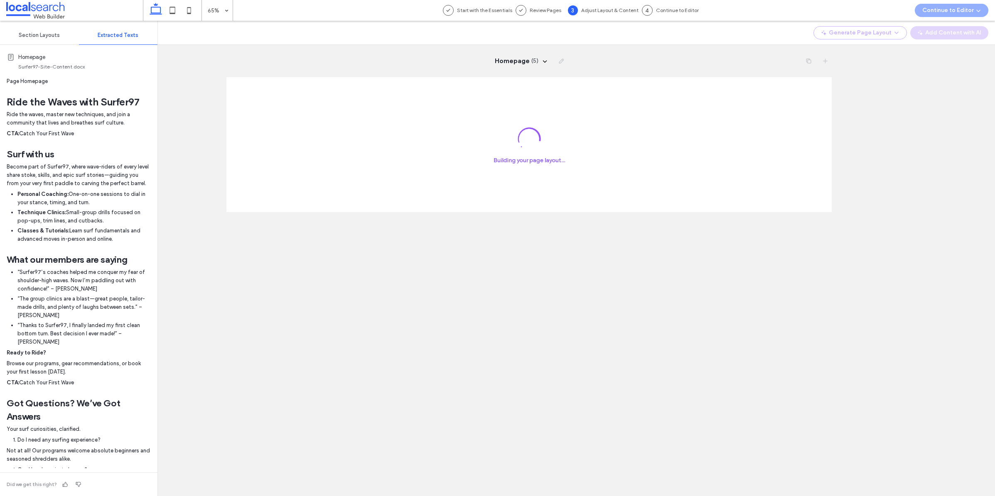
click at [464, 50] on div "Homepage ( 5 )" at bounding box center [528, 61] width 605 height 32
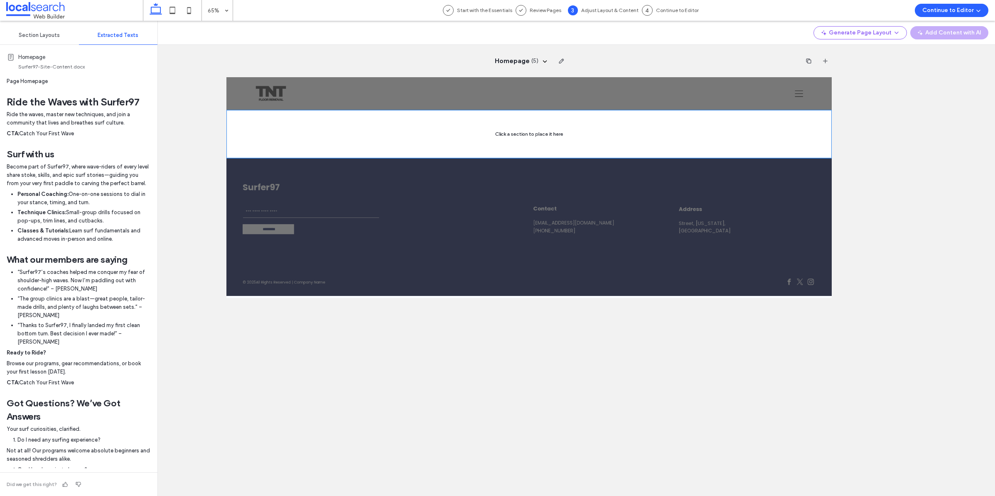
click at [653, 162] on div at bounding box center [691, 164] width 931 height 75
click at [586, 166] on div at bounding box center [691, 164] width 931 height 75
click at [46, 41] on div "Section Layouts" at bounding box center [39, 35] width 79 height 18
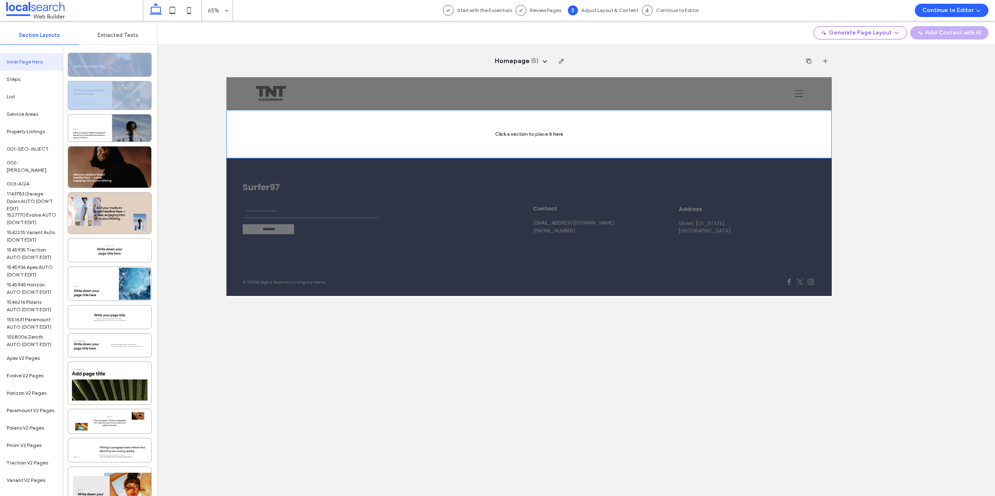
drag, startPoint x: 103, startPoint y: 58, endPoint x: 140, endPoint y: 108, distance: 62.4
click at [143, 110] on div at bounding box center [110, 272] width 95 height 451
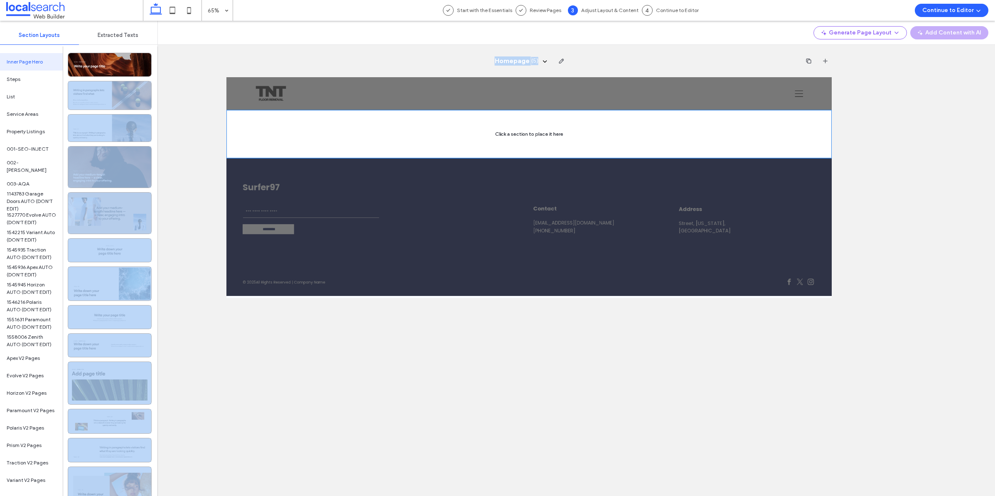
drag, startPoint x: 321, startPoint y: 173, endPoint x: 714, endPoint y: 180, distance: 392.9
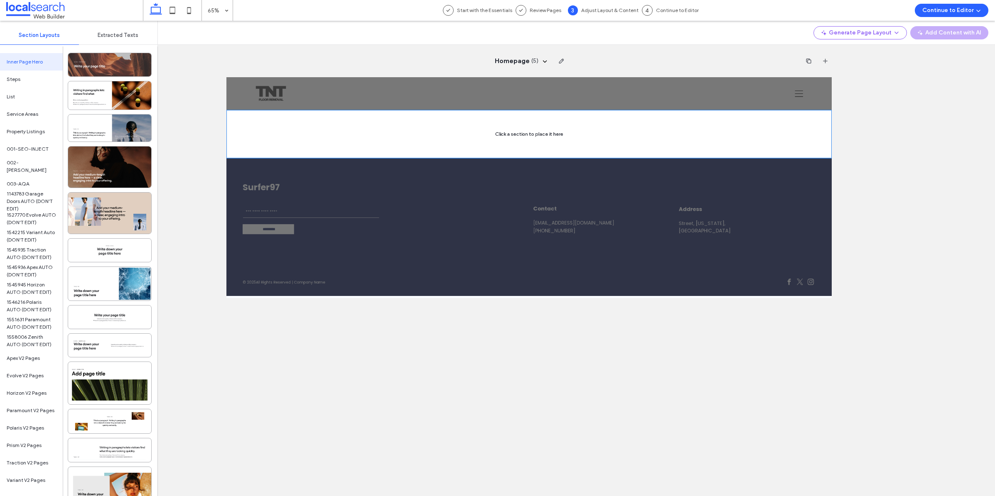
click at [94, 67] on div at bounding box center [109, 64] width 83 height 23
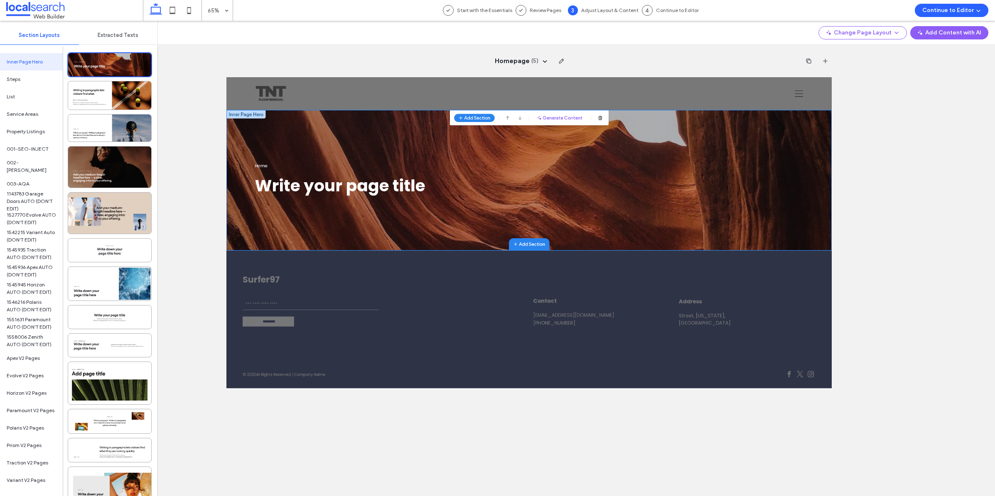
click at [134, 34] on span "Extracted Texts" at bounding box center [118, 35] width 41 height 7
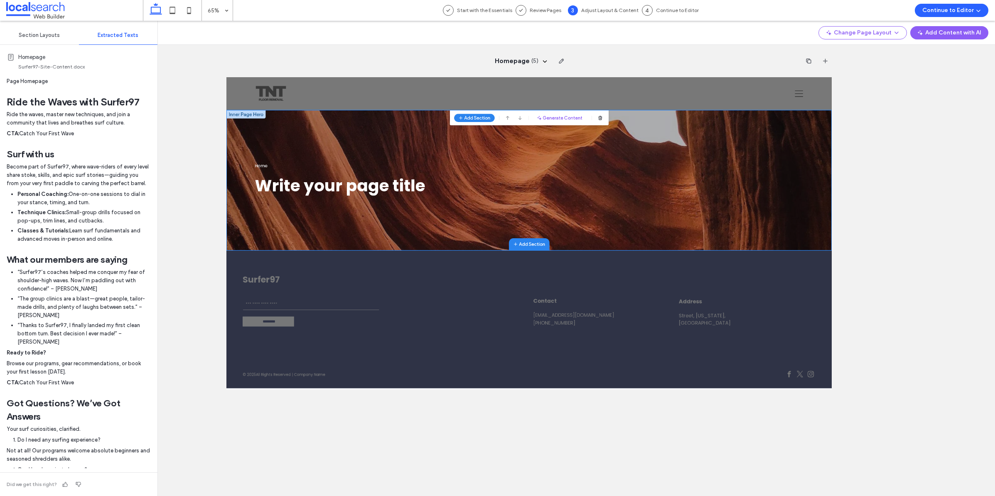
click at [389, 240] on span "Write your page title" at bounding box center [401, 244] width 262 height 35
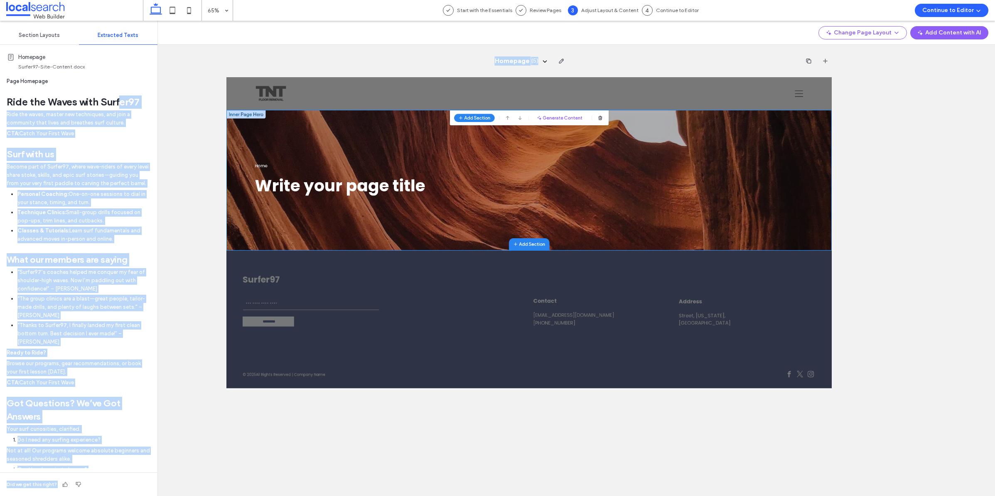
drag, startPoint x: 348, startPoint y: 181, endPoint x: 368, endPoint y: 176, distance: 20.1
click at [37, 128] on div "Page Homepage Ride the Waves with Surfer97 Ride the waves, master new technique…" at bounding box center [79, 315] width 144 height 476
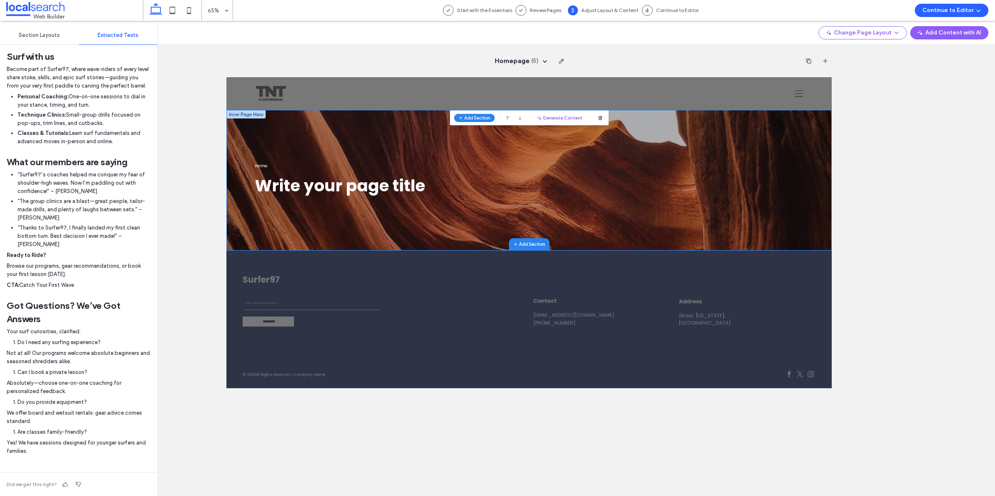
scroll to position [99, 0]
click at [931, 31] on button "Add Content with AI" at bounding box center [949, 32] width 78 height 13
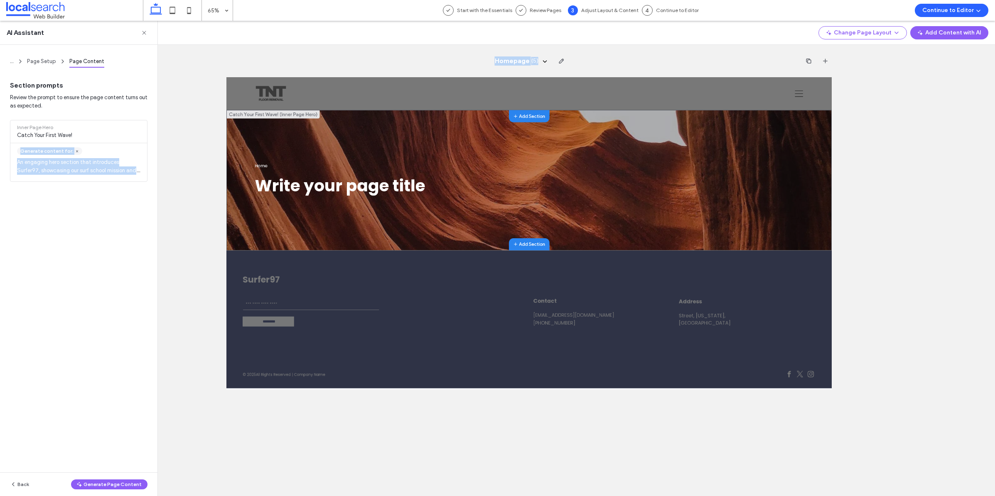
drag, startPoint x: 300, startPoint y: 210, endPoint x: 494, endPoint y: 222, distance: 194.3
click at [38, 190] on div "Inner Page Hero Catch Your First Wave! Generate content for: An engaging hero s…" at bounding box center [78, 156] width 137 height 72
drag, startPoint x: 284, startPoint y: 225, endPoint x: 348, endPoint y: 216, distance: 64.2
click at [42, 12] on span at bounding box center [74, 10] width 137 height 17
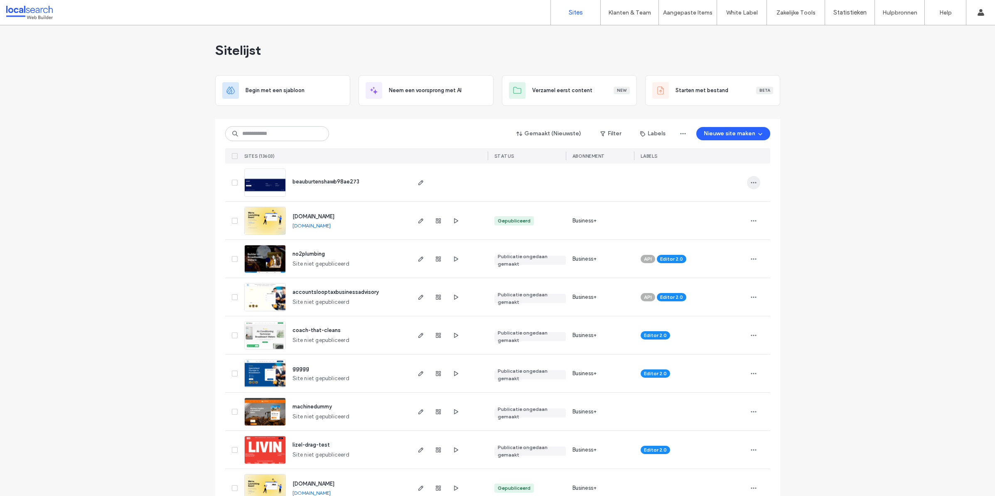
click at [750, 183] on icon "button" at bounding box center [753, 182] width 7 height 7
click at [713, 201] on span "Site verwijderen" at bounding box center [717, 204] width 39 height 8
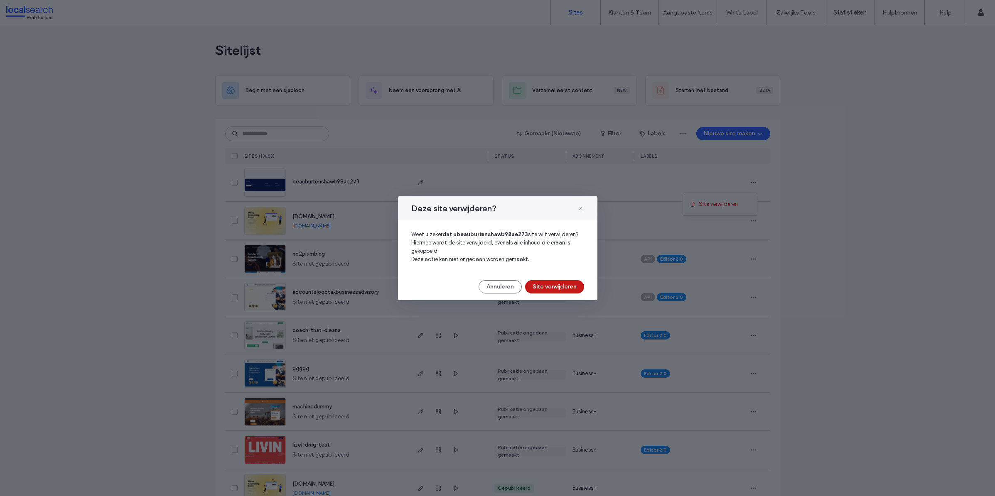
click at [566, 292] on button "Site verwijderen" at bounding box center [554, 286] width 59 height 13
